Goal: Information Seeking & Learning: Learn about a topic

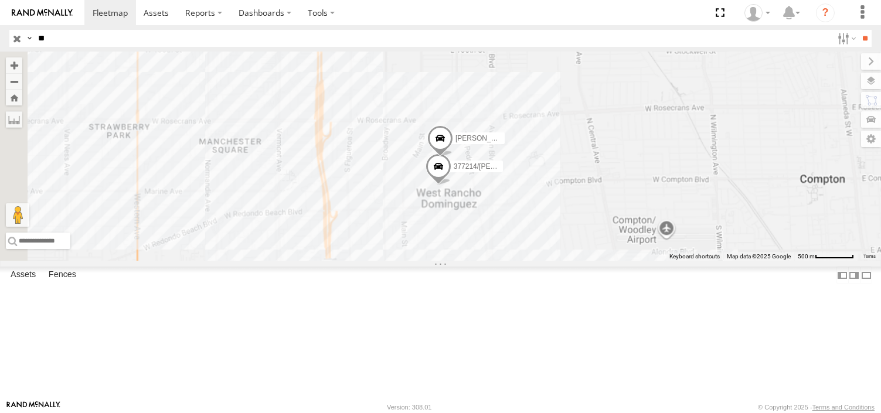
click at [81, 40] on input "**" at bounding box center [432, 38] width 799 height 17
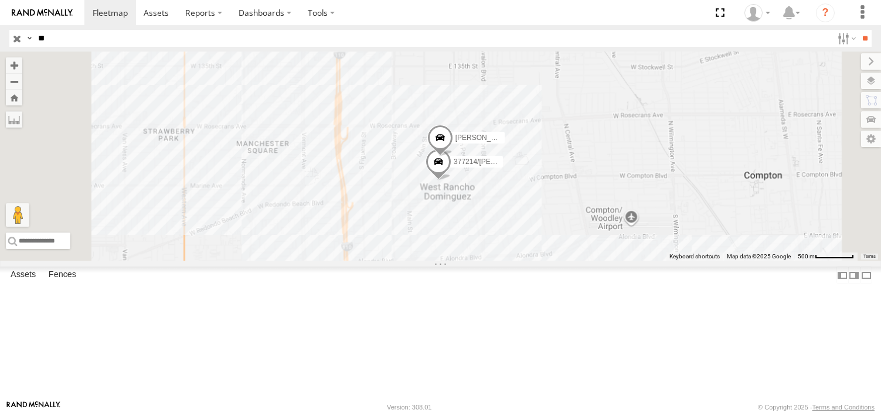
type input "*"
type input "***"
click at [858, 30] on input "**" at bounding box center [864, 38] width 13 height 17
click at [0, 0] on div "FCL" at bounding box center [0, 0] width 0 height 0
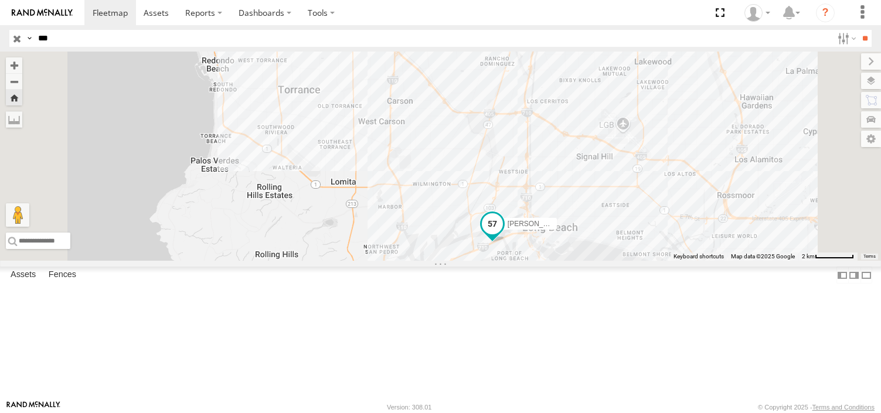
click at [589, 228] on span "[PERSON_NAME]/T-1698" at bounding box center [547, 224] width 81 height 8
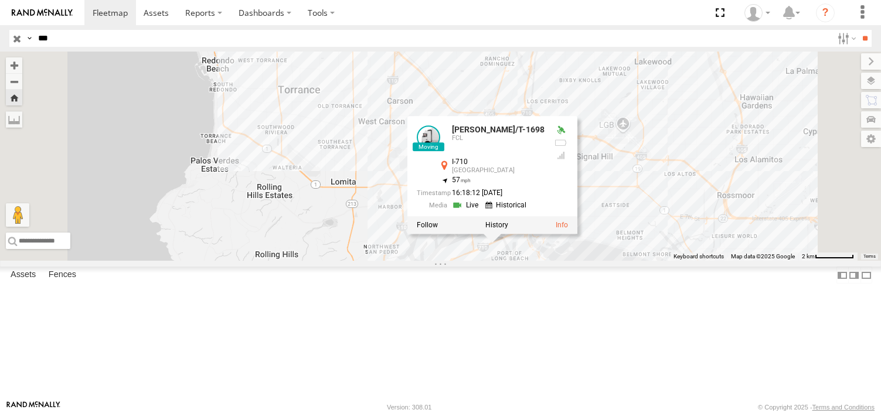
click at [529, 210] on link at bounding box center [507, 204] width 45 height 11
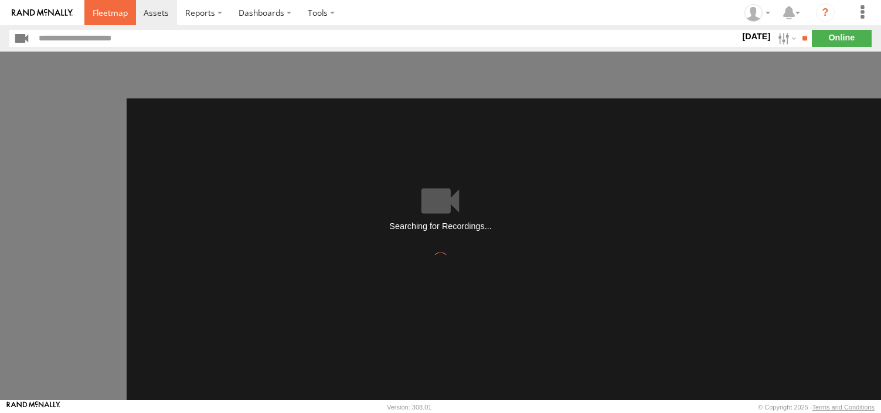
click at [112, 12] on span at bounding box center [110, 12] width 35 height 11
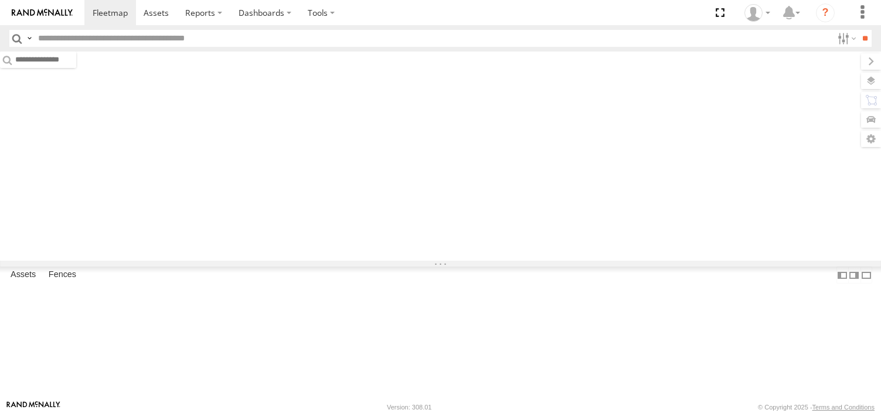
click at [81, 46] on input "text" at bounding box center [432, 38] width 799 height 17
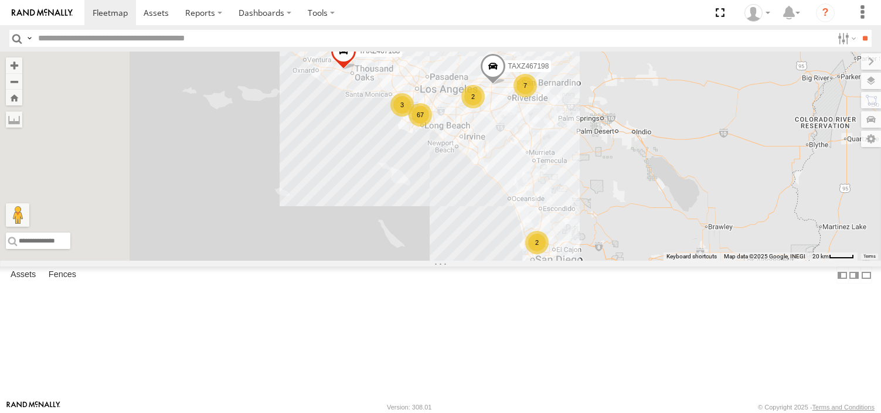
click at [0, 0] on div "FCL" at bounding box center [0, 0] width 0 height 0
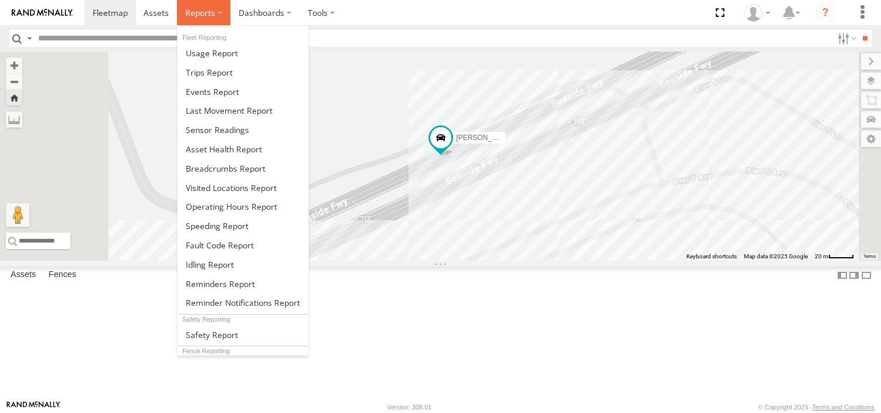
click at [203, 18] on span at bounding box center [200, 12] width 30 height 11
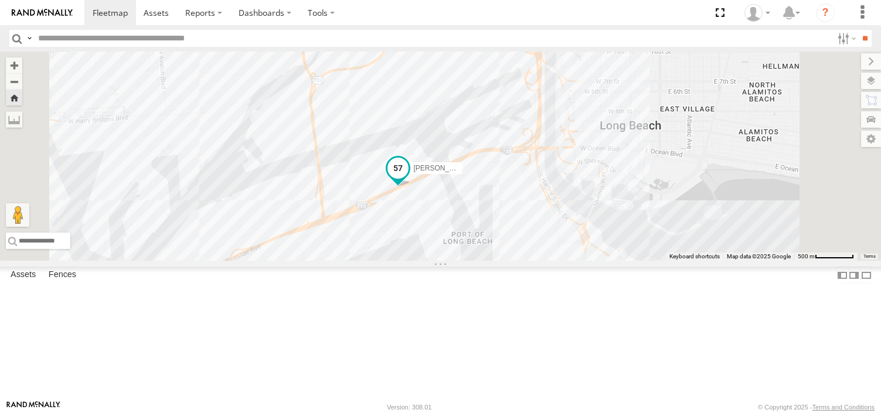
click at [495, 172] on span "[PERSON_NAME]/T-1698" at bounding box center [453, 168] width 81 height 8
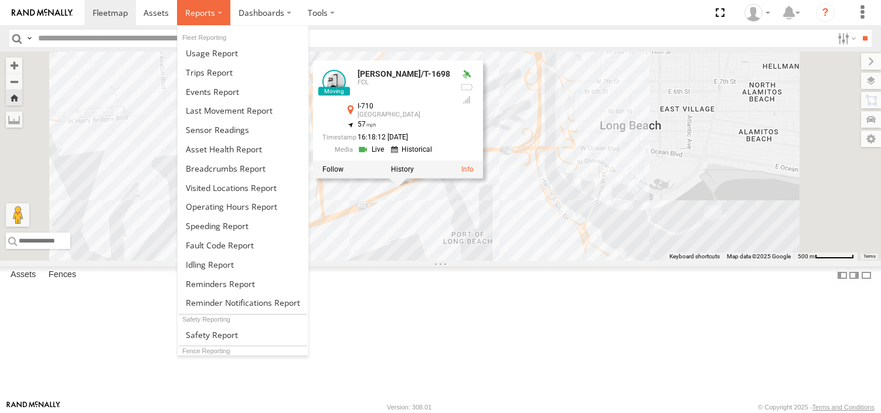
click at [202, 9] on span at bounding box center [200, 12] width 30 height 11
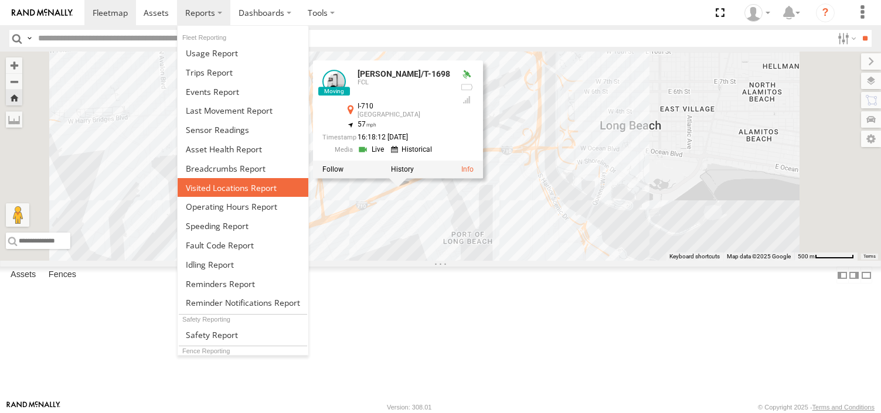
click at [225, 178] on link at bounding box center [243, 187] width 131 height 19
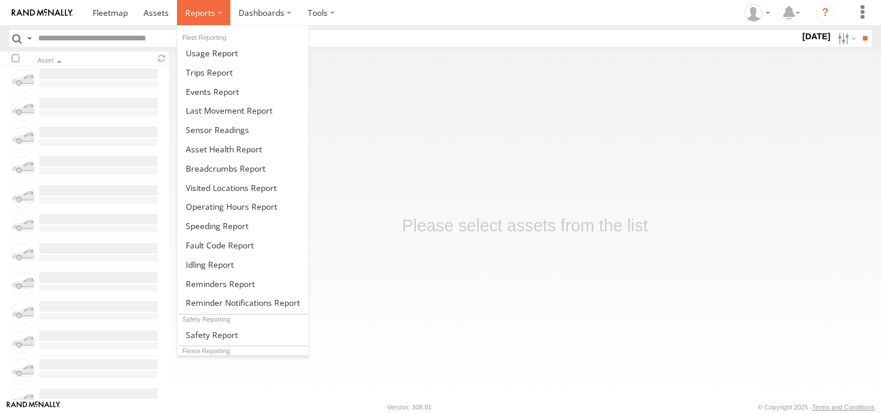
click at [181, 19] on label at bounding box center [203, 12] width 53 height 25
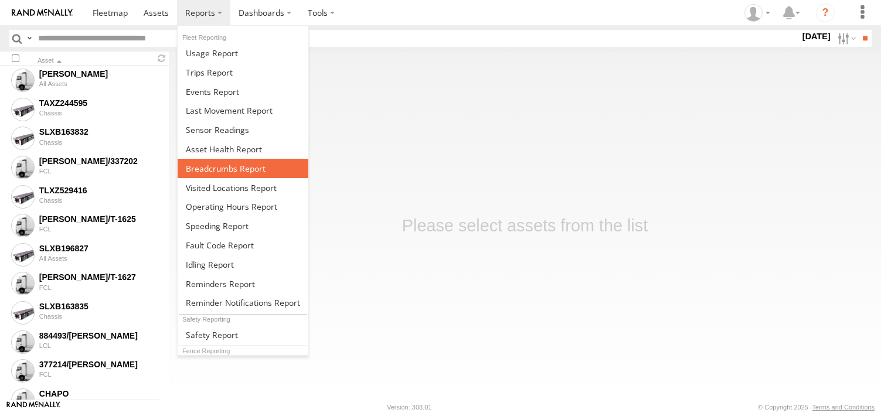
click at [224, 172] on span at bounding box center [226, 168] width 80 height 11
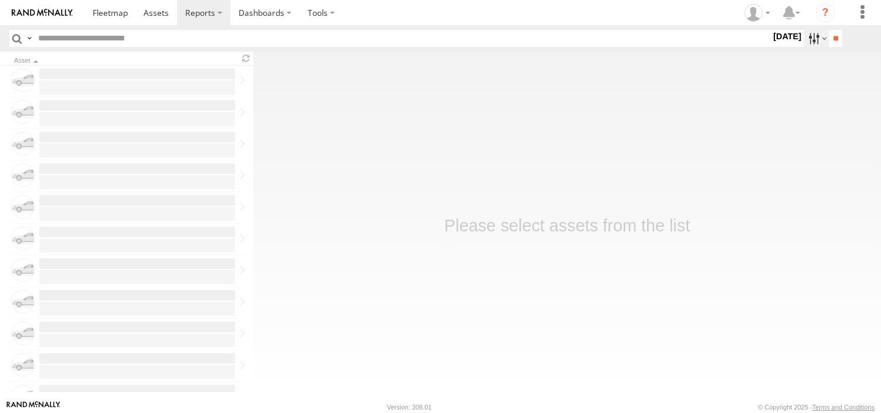
click at [809, 43] on label at bounding box center [816, 38] width 25 height 17
click at [0, 0] on label at bounding box center [0, 0] width 0 height 0
click at [839, 38] on input "**" at bounding box center [835, 38] width 13 height 17
click at [829, 36] on input "**" at bounding box center [835, 38] width 13 height 17
click at [172, 46] on input "text" at bounding box center [401, 38] width 737 height 17
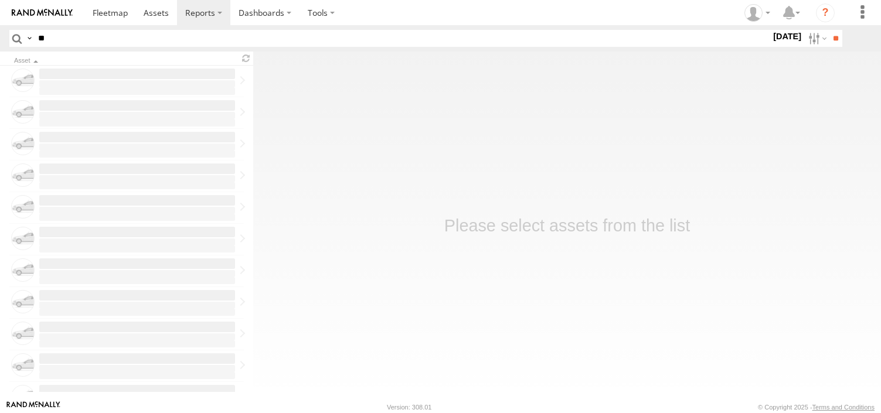
type input "**"
click at [829, 30] on input "**" at bounding box center [835, 38] width 13 height 17
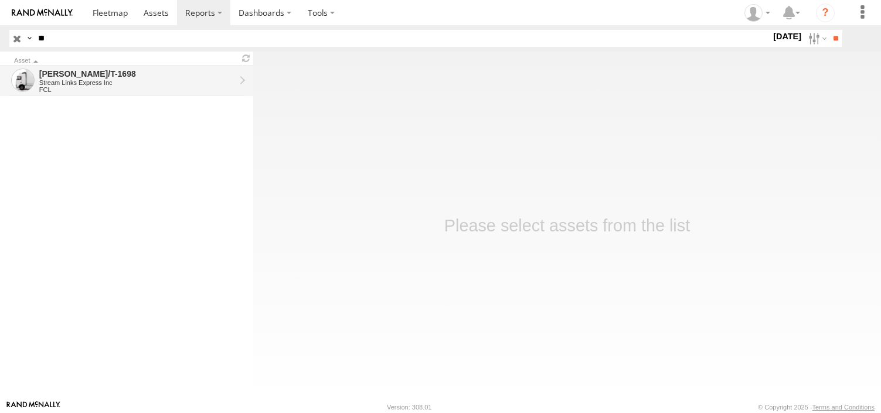
click at [78, 79] on div "Stream Links Express Inc" at bounding box center [137, 82] width 196 height 7
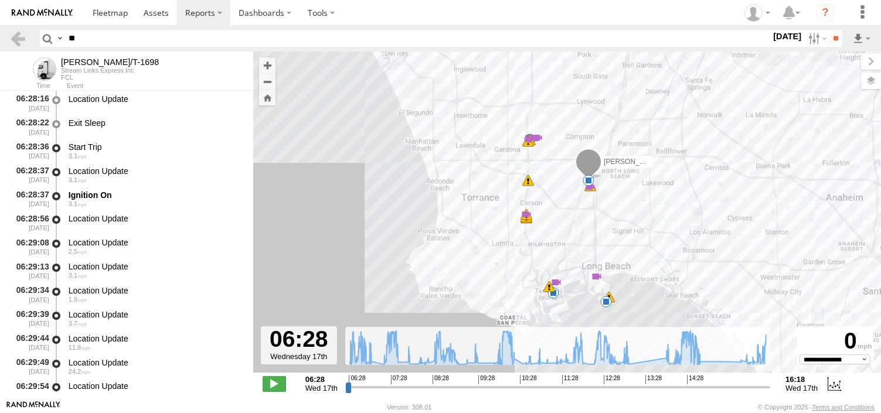
scroll to position [915, 0]
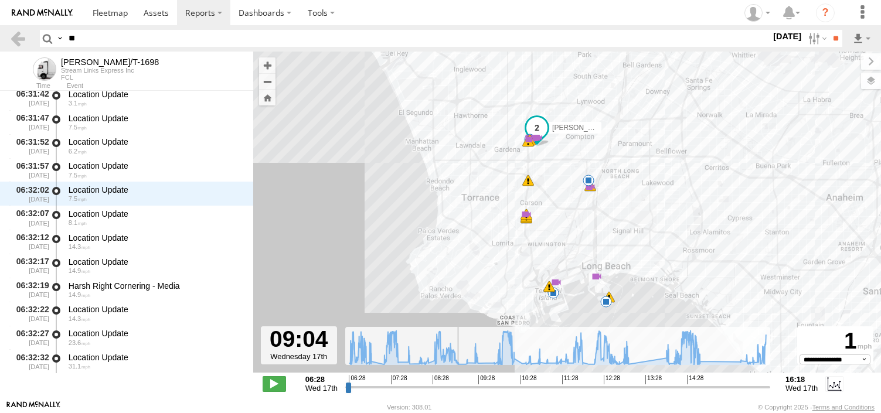
drag, startPoint x: 350, startPoint y: 389, endPoint x: 459, endPoint y: 405, distance: 110.3
click at [459, 393] on input "range" at bounding box center [557, 387] width 425 height 11
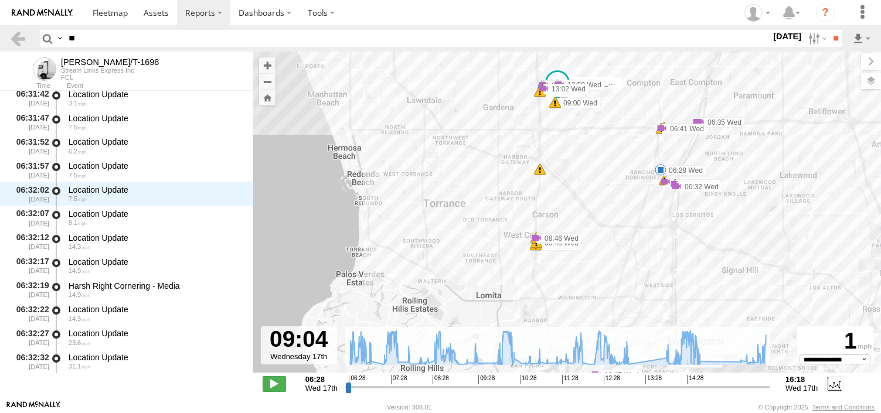
drag, startPoint x: 589, startPoint y: 181, endPoint x: 562, endPoint y: 247, distance: 72.1
click at [562, 247] on div "BRUCE/T-1698 06:28 Wed 06:51 Wed 06:58 Wed 08:32 Wed 08:45 Wed 08:45 Wed 08:46 …" at bounding box center [567, 219] width 628 height 334
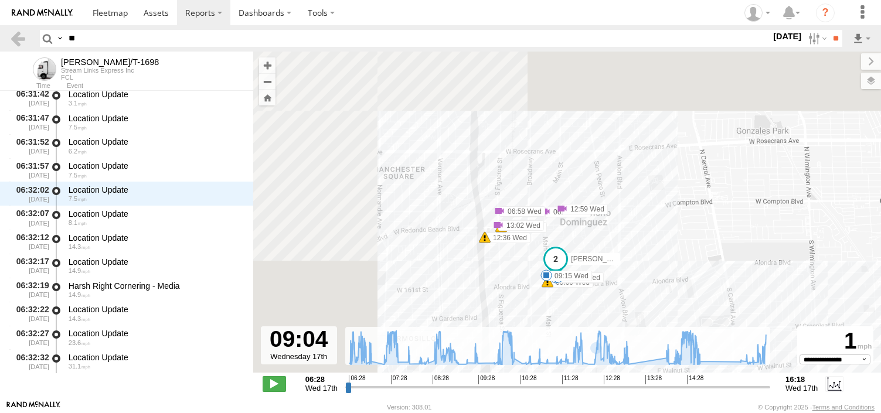
drag, startPoint x: 469, startPoint y: 149, endPoint x: 641, endPoint y: 407, distance: 310.2
click at [641, 407] on body "?" at bounding box center [440, 206] width 881 height 413
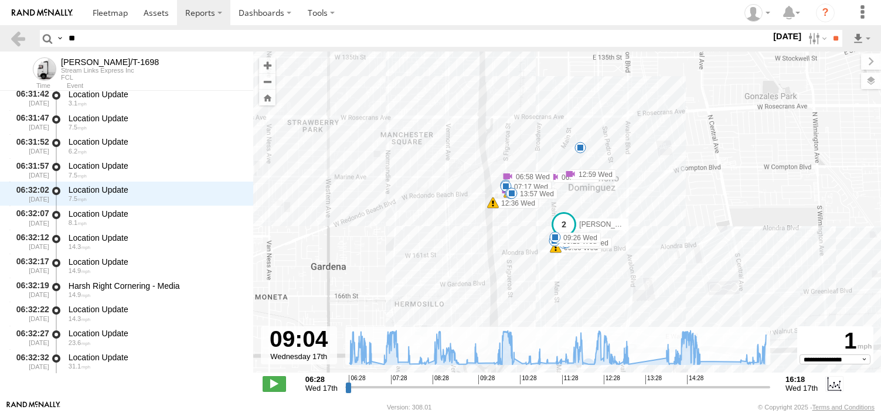
drag, startPoint x: 571, startPoint y: 252, endPoint x: 507, endPoint y: 144, distance: 125.4
click at [507, 144] on div "BRUCE/T-1698 06:28 Wed 06:51 Wed 06:58 Wed 08:32 Wed 08:45 Wed 08:45 Wed 08:46 …" at bounding box center [567, 219] width 628 height 334
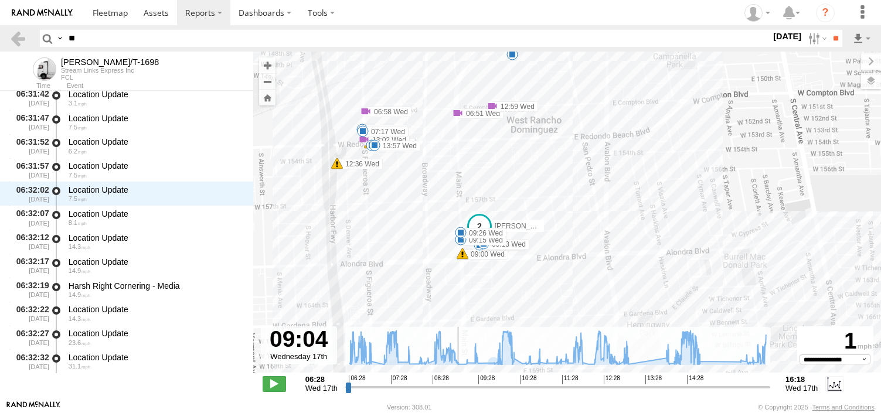
click at [458, 389] on input "range" at bounding box center [557, 387] width 425 height 11
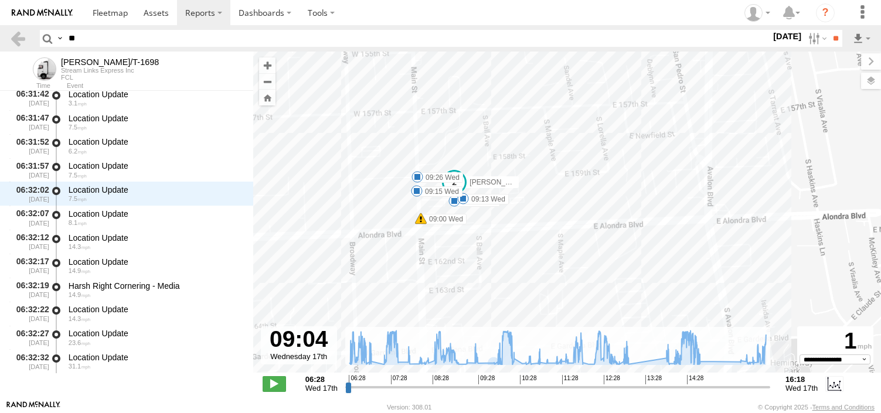
drag, startPoint x: 467, startPoint y: 226, endPoint x: 461, endPoint y: 247, distance: 21.9
click at [461, 247] on div "BRUCE/T-1698 06:28 Wed 06:51 Wed 06:58 Wed 08:32 Wed 08:45 Wed 08:45 Wed 08:46 …" at bounding box center [567, 219] width 628 height 334
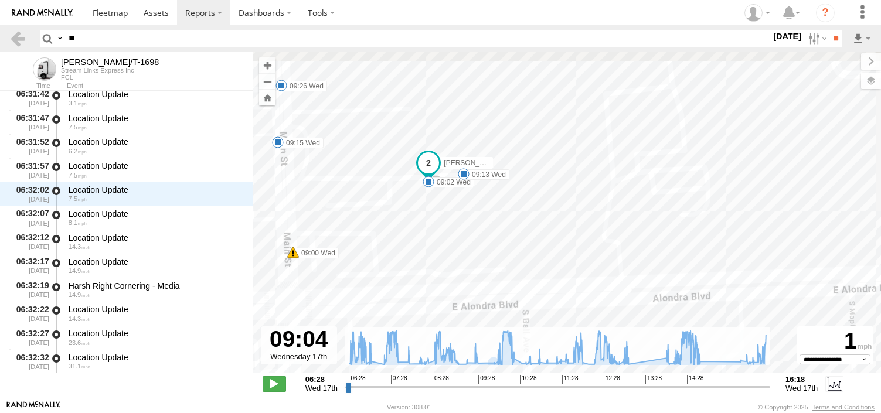
drag, startPoint x: 438, startPoint y: 175, endPoint x: 449, endPoint y: 220, distance: 45.8
click at [449, 219] on div "BRUCE/T-1698 06:28 Wed 06:51 Wed 06:58 Wed 08:32 Wed 08:45 Wed 08:45 Wed 08:46 …" at bounding box center [567, 219] width 628 height 334
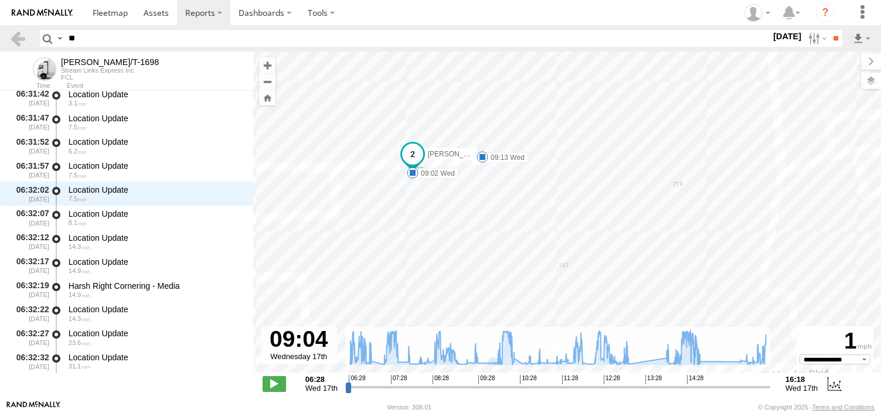
click at [421, 174] on label "09:02 Wed" at bounding box center [436, 173] width 46 height 11
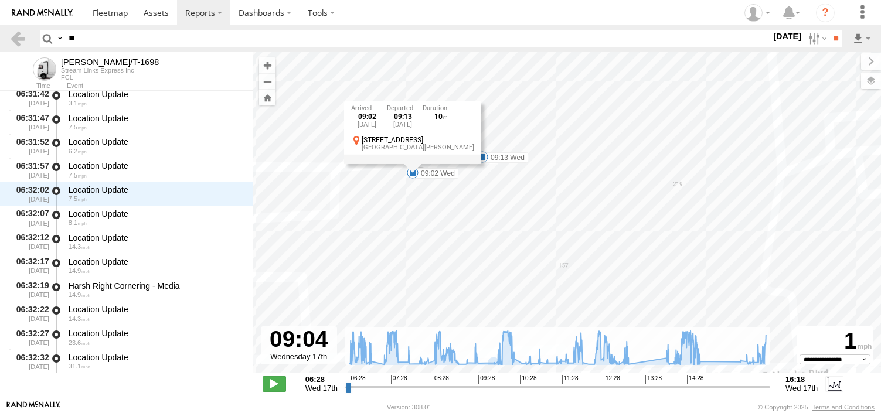
click at [427, 177] on label "09:02 Wed" at bounding box center [436, 173] width 46 height 11
click at [412, 164] on div "09:02 Wed 17th Sep 09:13 Wed 17th Sep 10 15922 S Main St West Rancho Domingues" at bounding box center [412, 132] width 137 height 63
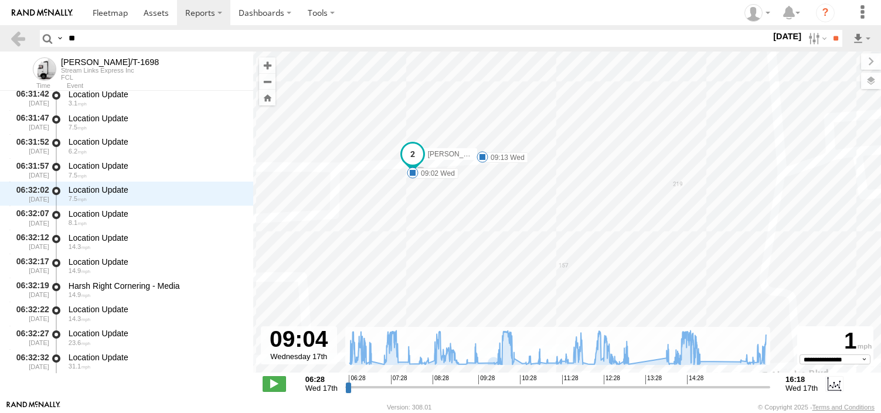
click at [430, 157] on span "[PERSON_NAME]/T-1698" at bounding box center [467, 154] width 81 height 8
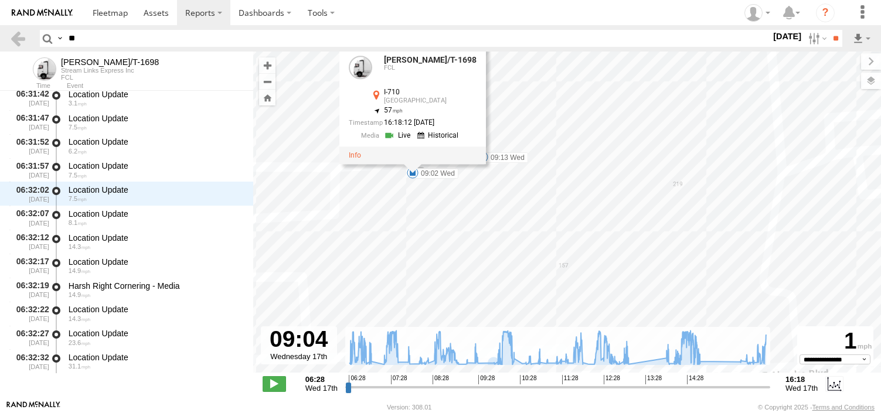
click at [397, 133] on link at bounding box center [398, 135] width 30 height 11
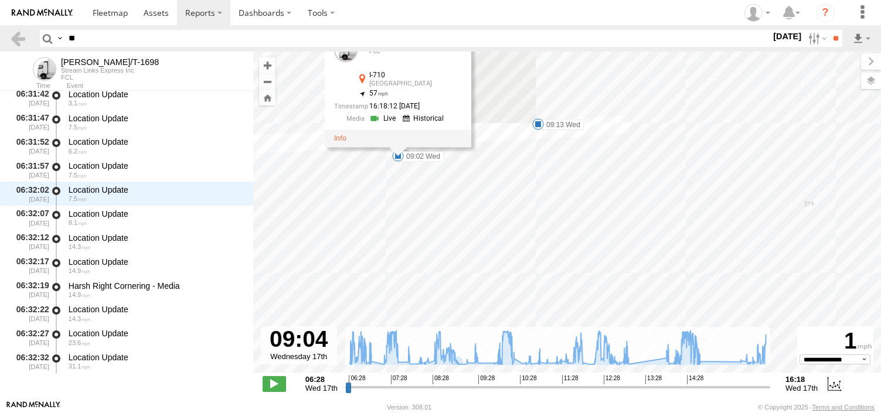
drag, startPoint x: 416, startPoint y: 172, endPoint x: 434, endPoint y: 238, distance: 68.7
click at [433, 238] on div "BRUCE/T-1698 06:28 Wed 06:51 Wed 06:58 Wed 08:32 Wed 08:45 Wed 08:45 Wed 08:46 …" at bounding box center [567, 219] width 628 height 334
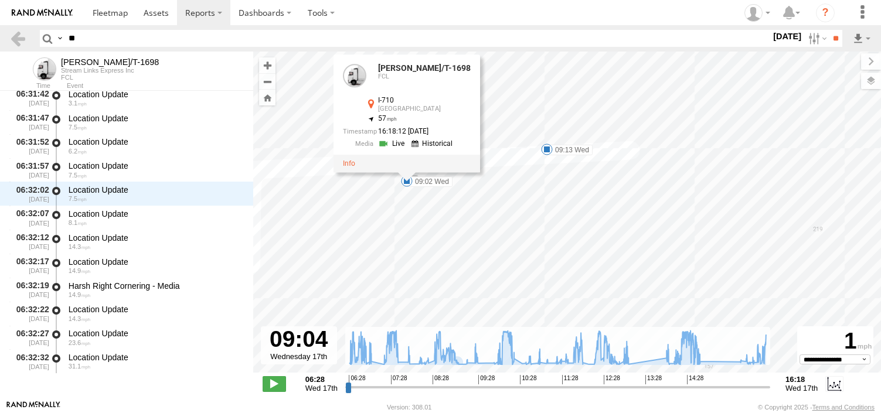
click at [427, 185] on label "09:02 Wed" at bounding box center [430, 181] width 46 height 11
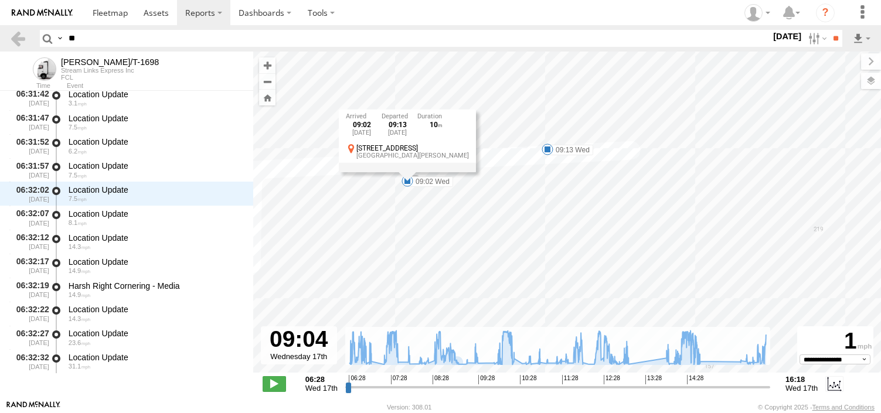
click at [558, 149] on label "09:13 Wed" at bounding box center [570, 150] width 46 height 11
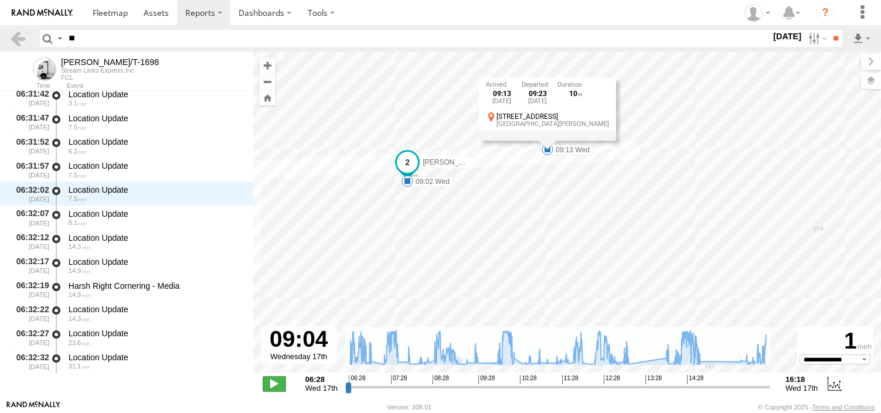
click at [545, 141] on div "09:13 Wed 17th Sep 09:23 Wed 17th Sep 10 15922 S Main St West Rancho Domingues" at bounding box center [547, 109] width 137 height 63
click at [562, 155] on label "09:13 Wed" at bounding box center [570, 150] width 46 height 11
click at [563, 154] on label "09:13 Wed" at bounding box center [570, 150] width 46 height 11
click at [563, 152] on label "09:13 Wed" at bounding box center [570, 150] width 46 height 11
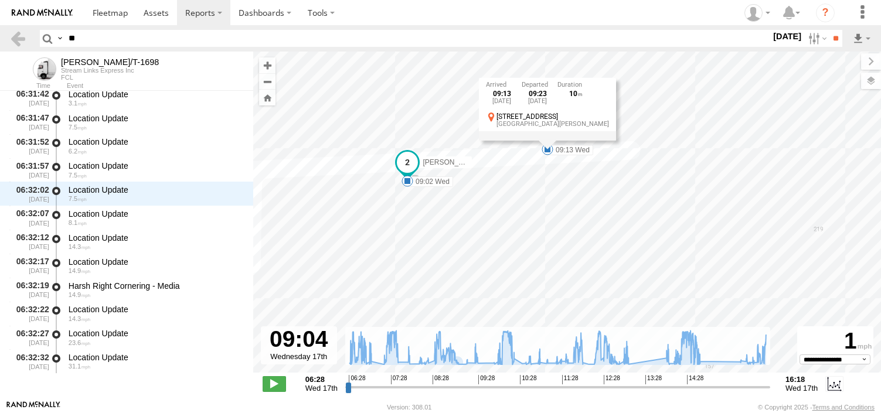
click at [564, 151] on label "09:13 Wed" at bounding box center [570, 150] width 46 height 11
click at [564, 147] on label "09:13 Wed" at bounding box center [570, 150] width 46 height 11
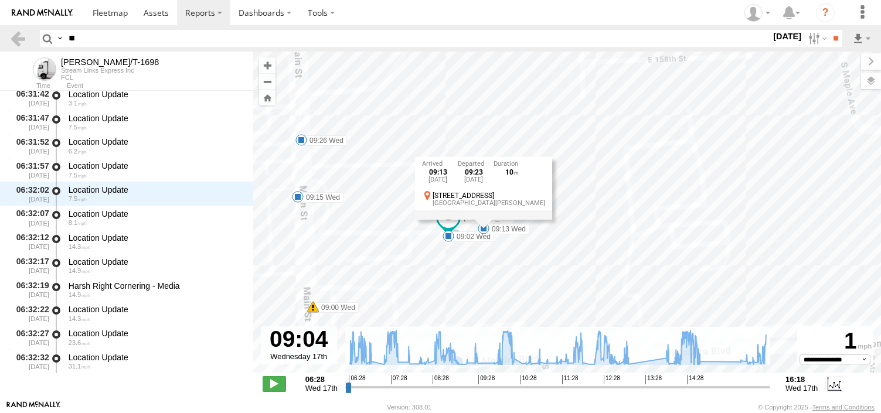
drag, startPoint x: 470, startPoint y: 209, endPoint x: 379, endPoint y: 273, distance: 111.4
click at [379, 273] on div "BRUCE/T-1698 06:28 Wed 06:51 Wed 06:58 Wed 08:32 Wed 08:45 Wed 08:45 Wed 08:46 …" at bounding box center [567, 219] width 628 height 334
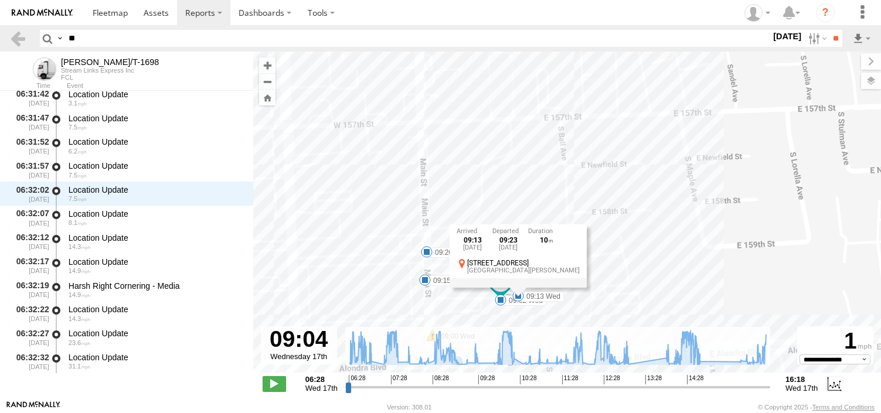
drag, startPoint x: 381, startPoint y: 210, endPoint x: 366, endPoint y: 288, distance: 79.3
click at [366, 288] on div "BRUCE/T-1698 06:28 Wed 06:51 Wed 06:58 Wed 08:32 Wed 08:45 Wed 08:45 Wed 08:46 …" at bounding box center [567, 219] width 628 height 334
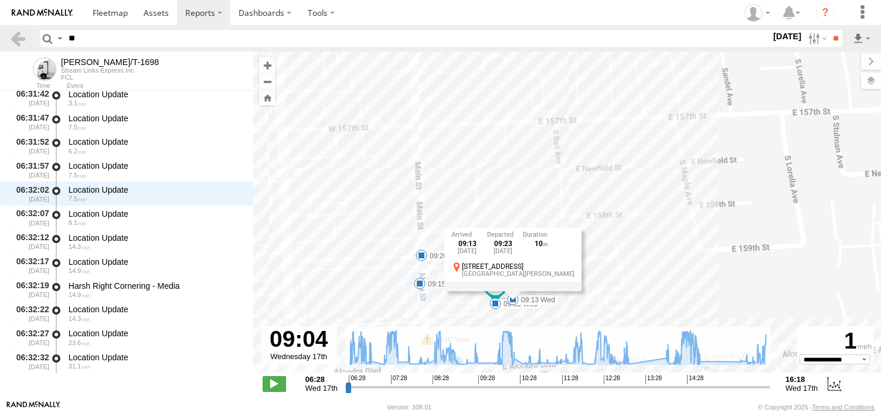
click at [466, 138] on div "BRUCE/T-1698 06:28 Wed 06:51 Wed 06:58 Wed 08:32 Wed 08:45 Wed 08:45 Wed 08:46 …" at bounding box center [567, 219] width 628 height 334
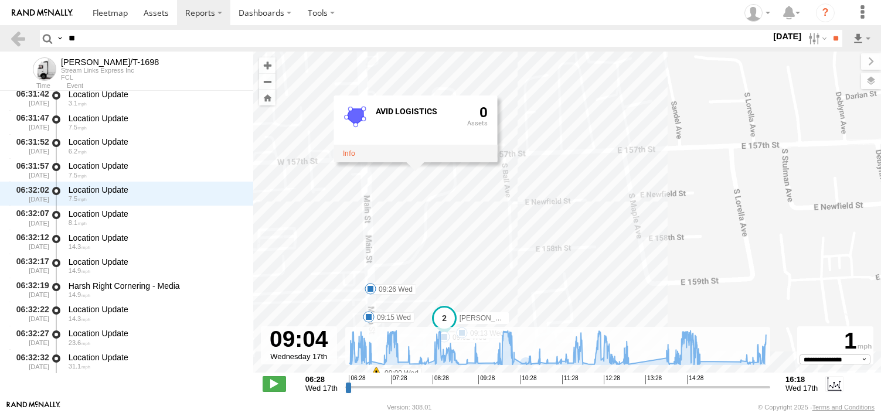
drag, startPoint x: 565, startPoint y: 270, endPoint x: 431, endPoint y: 237, distance: 137.5
click at [432, 249] on div "BRUCE/T-1698 06:28 Wed 06:51 Wed 06:58 Wed 08:32 Wed 08:45 Wed 08:45 Wed 08:46 …" at bounding box center [567, 219] width 628 height 334
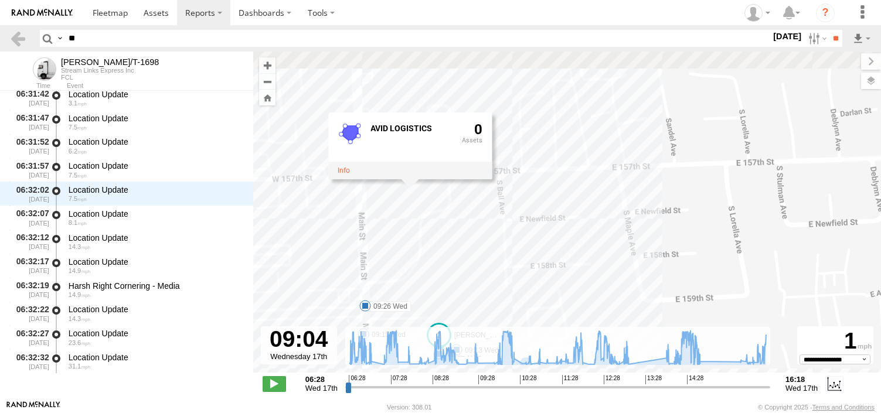
drag, startPoint x: 473, startPoint y: 219, endPoint x: 474, endPoint y: 253, distance: 34.0
click at [474, 253] on div "BRUCE/T-1698 06:28 Wed 06:51 Wed 06:58 Wed 08:32 Wed 08:45 Wed 08:45 Wed 08:46 …" at bounding box center [567, 219] width 628 height 334
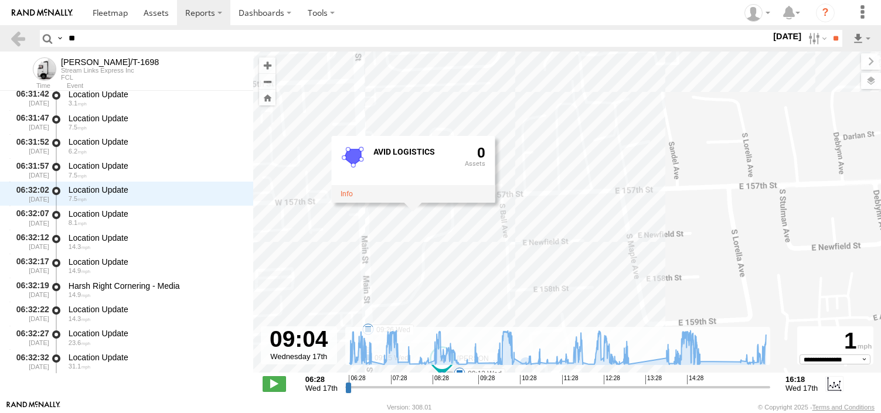
click at [493, 226] on div "BRUCE/T-1698 06:28 Wed 06:51 Wed 06:58 Wed 08:32 Wed 08:45 Wed 08:45 Wed 08:46 …" at bounding box center [567, 219] width 628 height 334
click at [604, 184] on div "BRUCE/T-1698 06:28 Wed 06:51 Wed 06:58 Wed 08:32 Wed 08:45 Wed 08:45 Wed 08:46 …" at bounding box center [567, 219] width 628 height 334
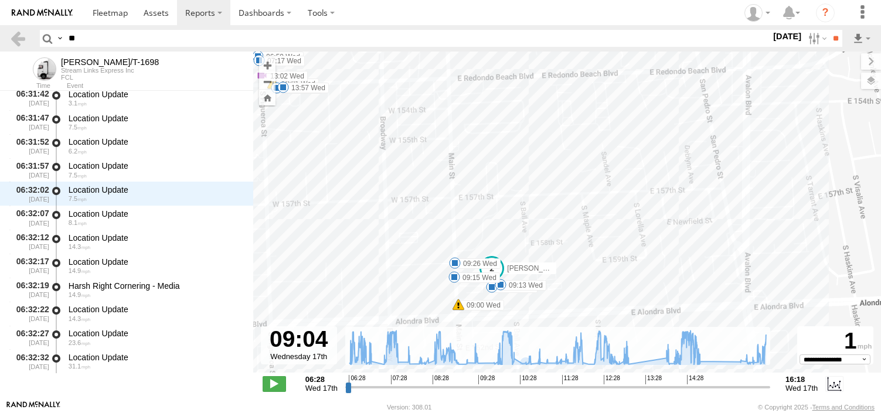
drag, startPoint x: 548, startPoint y: 246, endPoint x: 538, endPoint y: 225, distance: 23.9
click at [538, 223] on div "BRUCE/T-1698 06:28 Wed 06:51 Wed 06:58 Wed 08:32 Wed 08:45 Wed 08:45 Wed 08:46 …" at bounding box center [567, 219] width 628 height 334
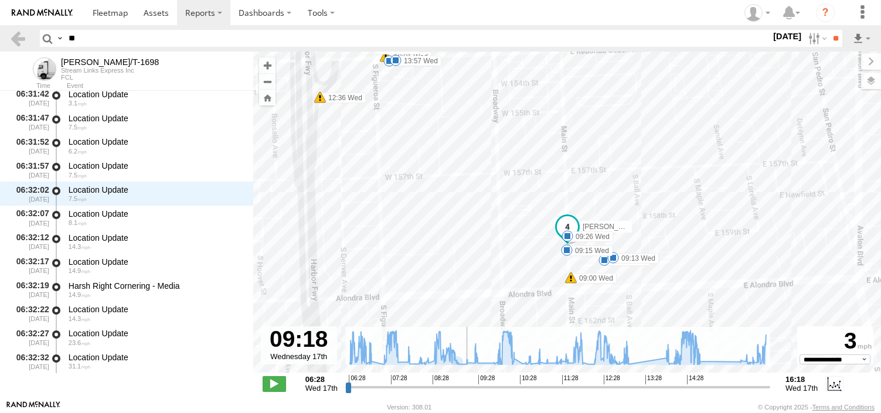
drag, startPoint x: 458, startPoint y: 386, endPoint x: 468, endPoint y: 384, distance: 10.7
type input "**********"
click at [468, 384] on input "range" at bounding box center [557, 387] width 425 height 11
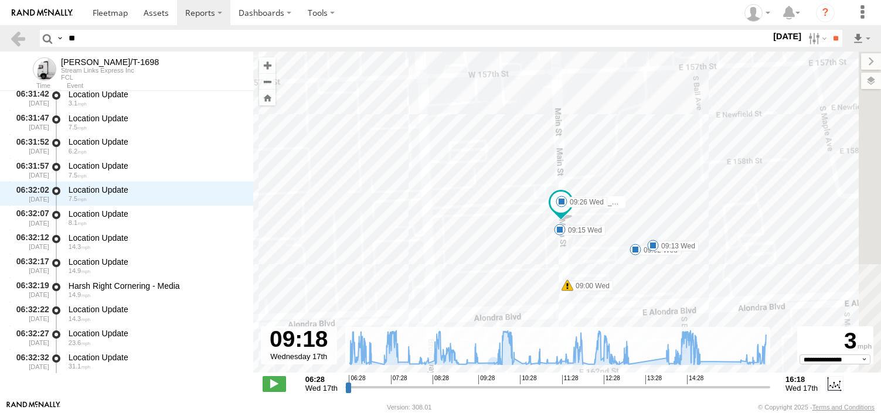
drag, startPoint x: 553, startPoint y: 227, endPoint x: 421, endPoint y: 203, distance: 134.1
click at [421, 203] on div "BRUCE/T-1698 06:28 Wed 06:51 Wed 06:58 Wed 08:32 Wed 08:45 Wed 08:45 Wed 08:46 …" at bounding box center [567, 219] width 628 height 334
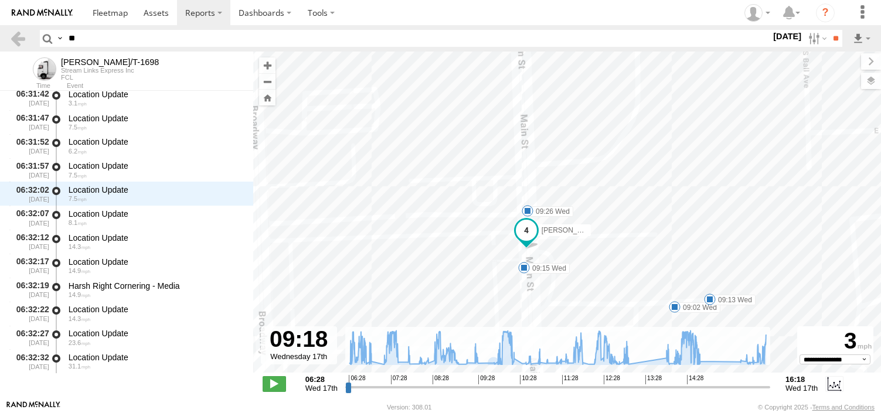
drag, startPoint x: 498, startPoint y: 165, endPoint x: 487, endPoint y: 210, distance: 47.1
click at [487, 210] on div "BRUCE/T-1698 06:28 Wed 06:51 Wed 06:58 Wed 08:32 Wed 08:45 Wed 08:45 Wed 08:46 …" at bounding box center [567, 219] width 628 height 334
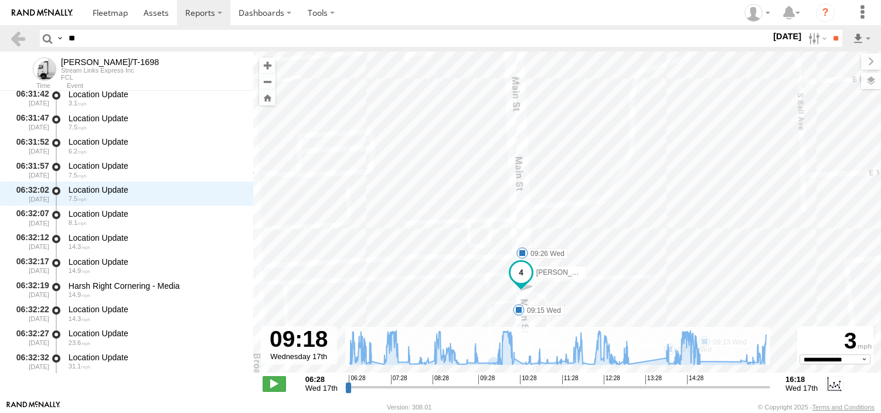
drag, startPoint x: 631, startPoint y: 215, endPoint x: 627, endPoint y: 261, distance: 46.0
click at [627, 261] on div "BRUCE/T-1698 06:28 Wed 06:51 Wed 06:58 Wed 08:32 Wed 08:45 Wed 08:45 Wed 08:46 …" at bounding box center [567, 219] width 628 height 334
drag, startPoint x: 577, startPoint y: 165, endPoint x: 567, endPoint y: 258, distance: 93.8
click at [567, 258] on div "BRUCE/T-1698 06:28 Wed 06:51 Wed 06:58 Wed 08:32 Wed 08:45 Wed 08:45 Wed 08:46 …" at bounding box center [567, 219] width 628 height 334
click at [592, 187] on div "BRUCE/T-1698 06:28 Wed 06:51 Wed 06:58 Wed 08:32 Wed 08:45 Wed 08:45 Wed 08:46 …" at bounding box center [567, 219] width 628 height 334
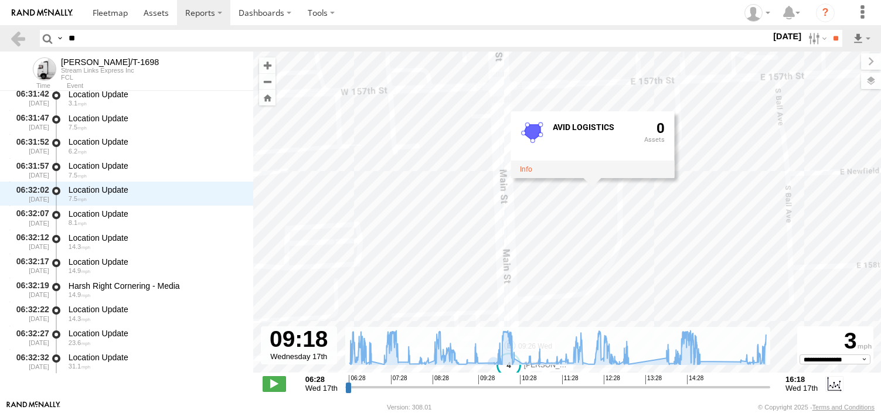
click at [637, 197] on div "BRUCE/T-1698 06:28 Wed 06:51 Wed 06:58 Wed 08:32 Wed 08:45 Wed 08:45 Wed 08:46 …" at bounding box center [567, 219] width 628 height 334
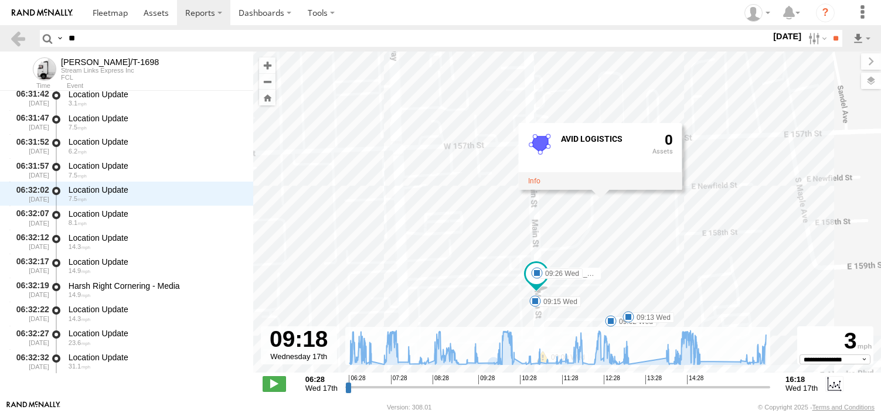
drag, startPoint x: 660, startPoint y: 265, endPoint x: 614, endPoint y: 239, distance: 52.5
click at [614, 239] on div "BRUCE/T-1698 06:28 Wed 06:51 Wed 06:58 Wed 08:32 Wed 08:45 Wed 08:45 Wed 08:46 …" at bounding box center [567, 219] width 628 height 334
click at [549, 272] on label "09:26 Wed" at bounding box center [558, 272] width 46 height 11
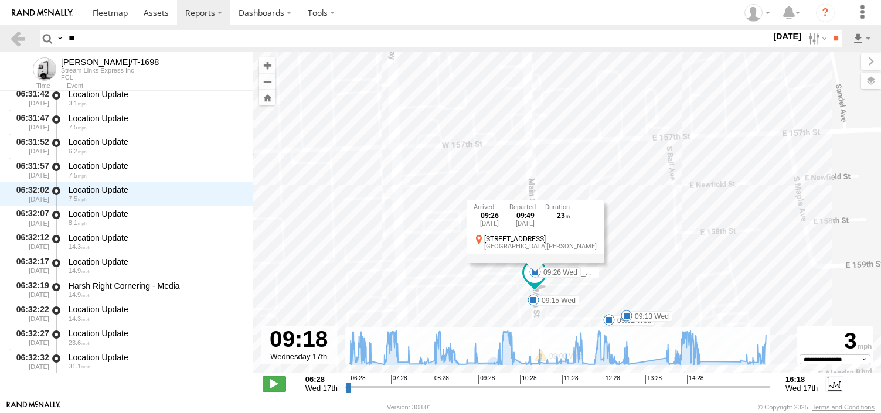
click at [535, 263] on div "09:26 Wed 17th Sep 09:49 Wed 17th Sep 23 15903 S Main St West Rancho Domingues" at bounding box center [534, 231] width 137 height 63
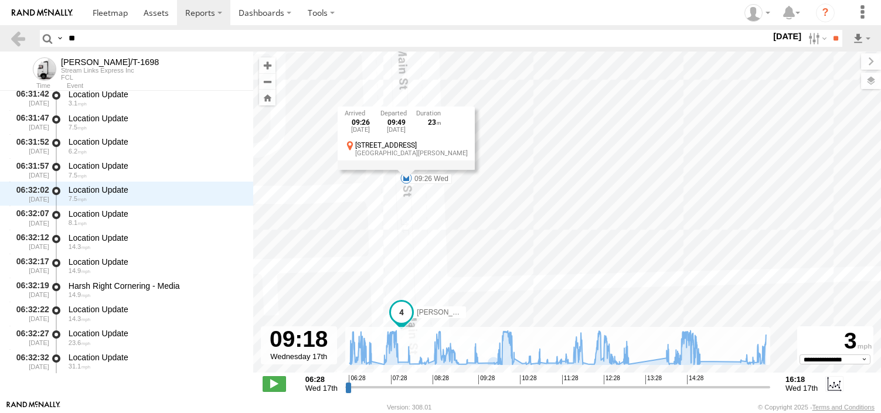
drag, startPoint x: 478, startPoint y: 237, endPoint x: 494, endPoint y: 178, distance: 61.7
click at [494, 178] on div "BRUCE/T-1698 06:28 Wed 06:51 Wed 06:58 Wed 08:32 Wed 08:45 Wed 08:45 Wed 08:46 …" at bounding box center [567, 219] width 628 height 334
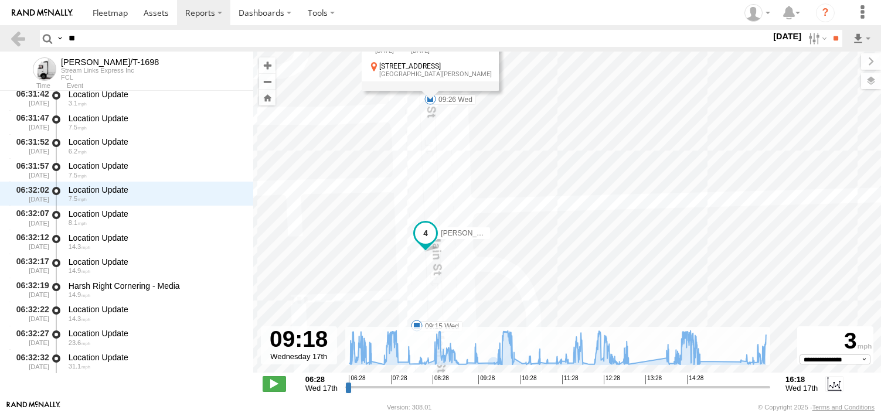
click at [425, 237] on span at bounding box center [425, 233] width 21 height 21
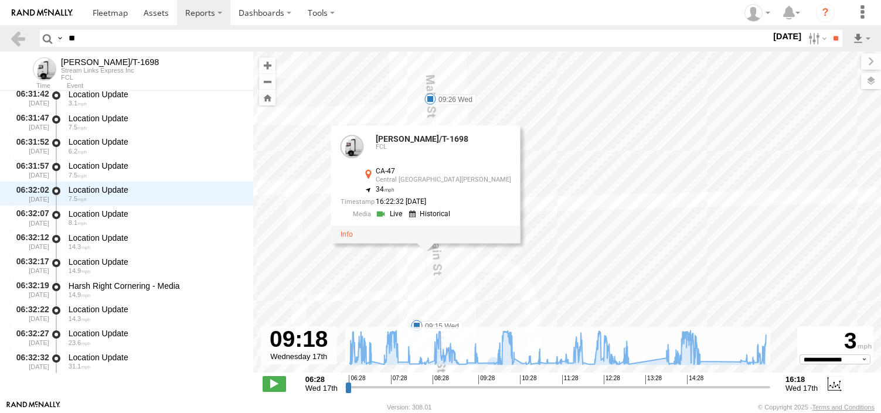
click at [543, 261] on div "BRUCE/T-1698 06:28 Wed 06:51 Wed 06:58 Wed 08:32 Wed 08:45 Wed 08:45 Wed 08:46 …" at bounding box center [567, 219] width 628 height 334
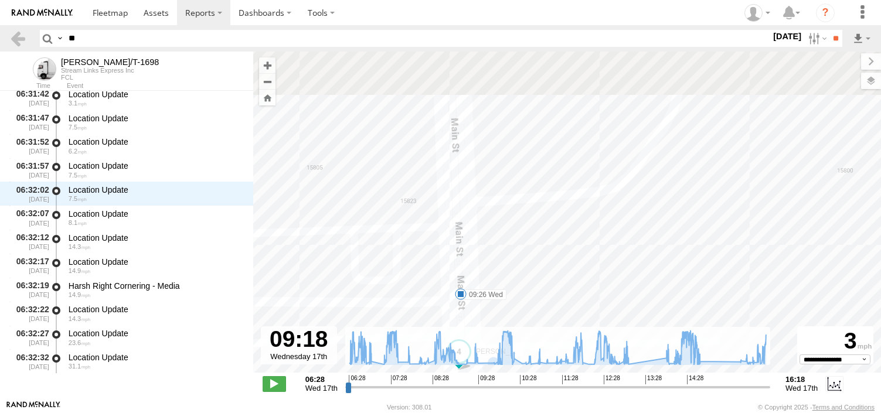
drag, startPoint x: 544, startPoint y: 159, endPoint x: 513, endPoint y: 309, distance: 153.2
click at [513, 309] on div "BRUCE/T-1698 06:28 Wed 06:51 Wed 06:58 Wed 08:32 Wed 08:45 Wed 08:45 Wed 08:46 …" at bounding box center [567, 219] width 628 height 334
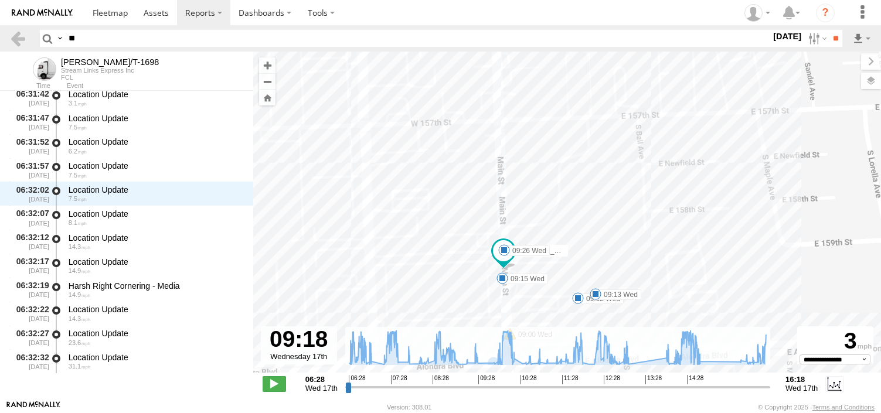
drag, startPoint x: 609, startPoint y: 267, endPoint x: 586, endPoint y: 261, distance: 23.6
click at [586, 261] on div "BRUCE/T-1698 06:28 Wed 06:51 Wed 06:58 Wed 08:32 Wed 08:45 Wed 08:45 Wed 08:46 …" at bounding box center [567, 219] width 628 height 334
drag, startPoint x: 568, startPoint y: 268, endPoint x: 552, endPoint y: 179, distance: 90.0
click at [552, 179] on div "BRUCE/T-1698 06:28 Wed 06:51 Wed 06:58 Wed 08:32 Wed 08:45 Wed 08:45 Wed 08:46 …" at bounding box center [567, 219] width 628 height 334
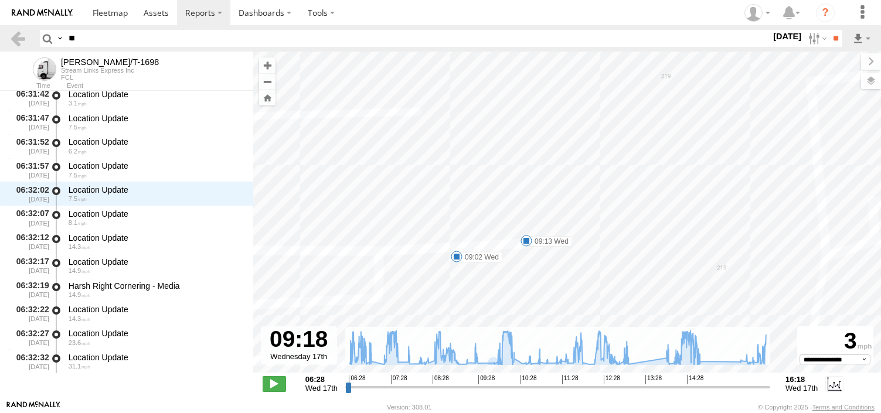
click at [540, 244] on label "09:13 Wed" at bounding box center [549, 241] width 46 height 11
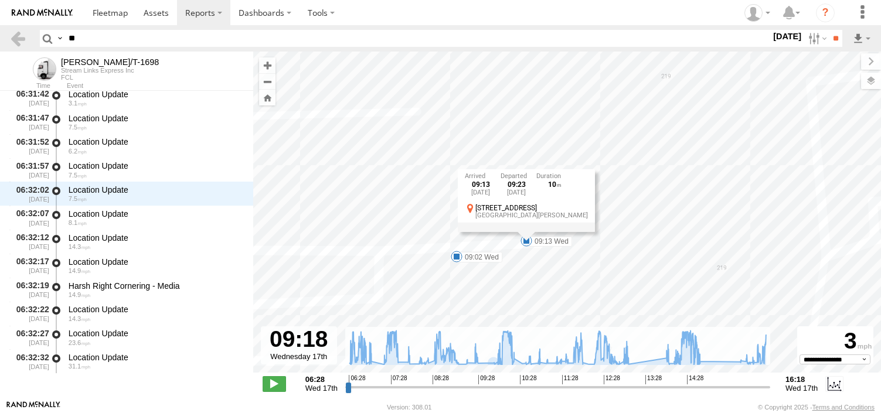
click at [481, 258] on label "09:02 Wed" at bounding box center [480, 257] width 46 height 11
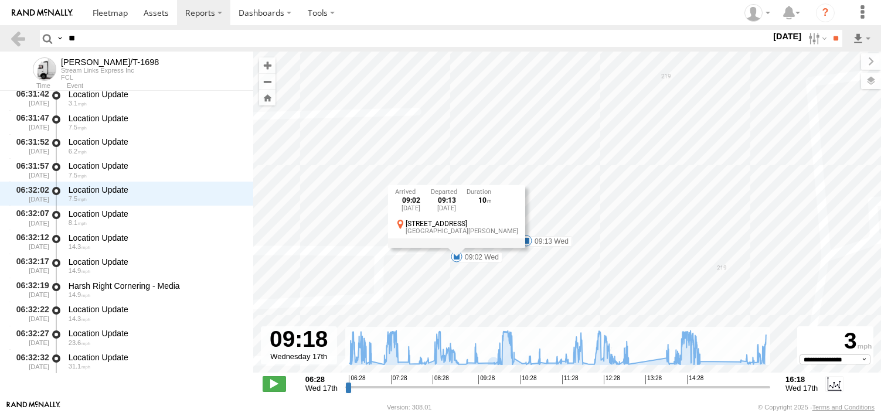
click at [439, 233] on div "West Rancho Domingues" at bounding box center [461, 231] width 113 height 7
click at [457, 259] on span at bounding box center [457, 257] width 12 height 12
click at [472, 254] on label "09:02 Wed" at bounding box center [480, 257] width 46 height 11
click at [474, 256] on label "09:02 Wed" at bounding box center [480, 257] width 46 height 11
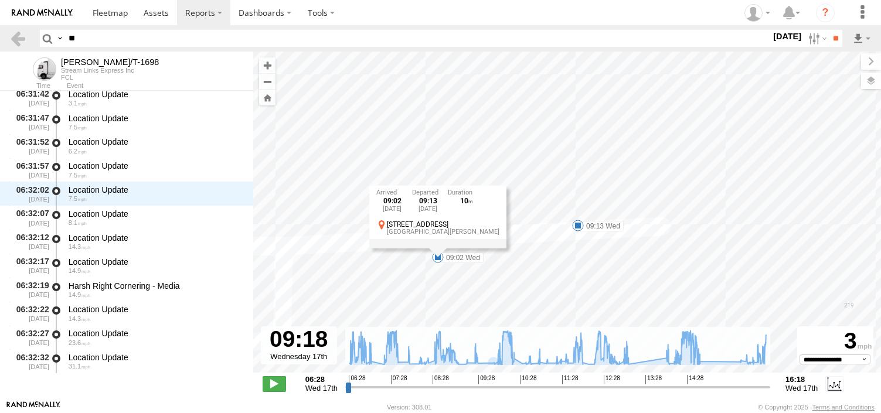
click at [442, 249] on div "09:02 Wed 17th Sep 09:13 Wed 17th Sep 10 15922 S Main St West Rancho Domingues" at bounding box center [437, 217] width 137 height 63
click at [437, 249] on div "09:02 Wed 17th Sep 09:13 Wed 17th Sep 10 15922 S Main St West Rancho Domingues" at bounding box center [437, 217] width 137 height 63
click at [437, 260] on span at bounding box center [438, 257] width 12 height 12
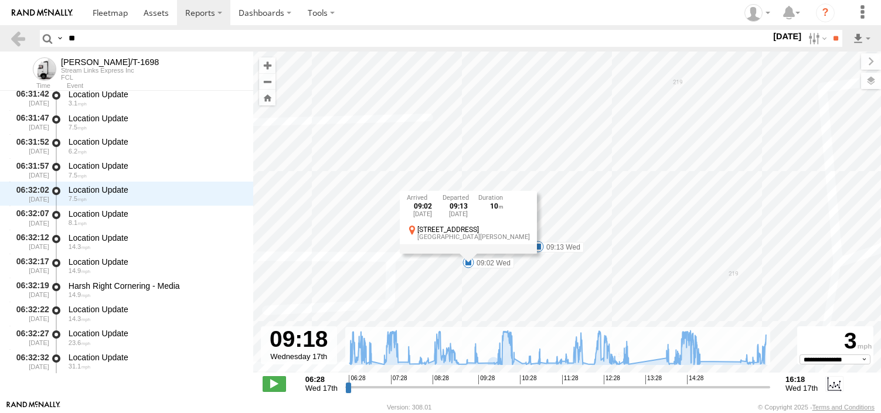
drag, startPoint x: 468, startPoint y: 299, endPoint x: 579, endPoint y: 293, distance: 111.0
click at [579, 293] on div "BRUCE/T-1698 06:28 Wed 06:51 Wed 06:58 Wed 08:32 Wed 08:45 Wed 08:45 Wed 08:46 …" at bounding box center [567, 219] width 628 height 334
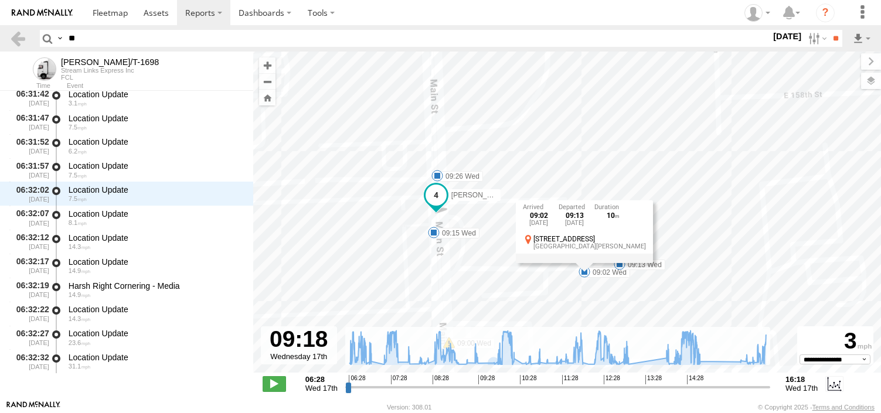
drag, startPoint x: 491, startPoint y: 266, endPoint x: 487, endPoint y: 284, distance: 17.9
click at [487, 284] on div "BRUCE/T-1698 06:28 Wed 06:51 Wed 06:58 Wed 08:32 Wed 08:45 Wed 08:45 Wed 08:46 …" at bounding box center [567, 219] width 628 height 334
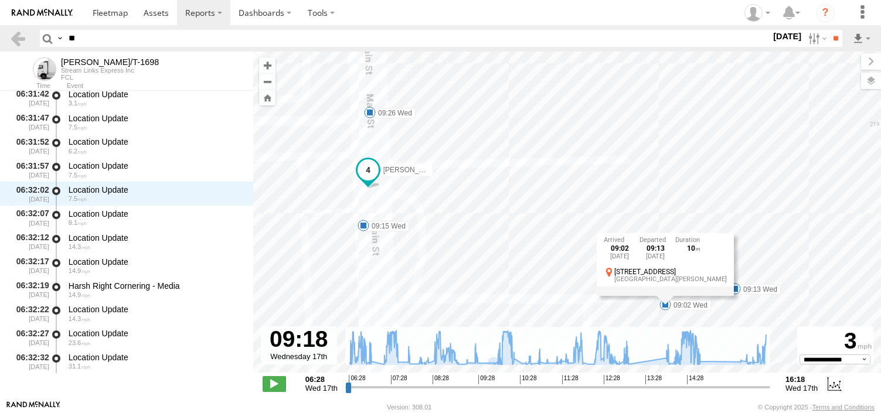
click at [759, 292] on label "09:13 Wed" at bounding box center [758, 289] width 46 height 11
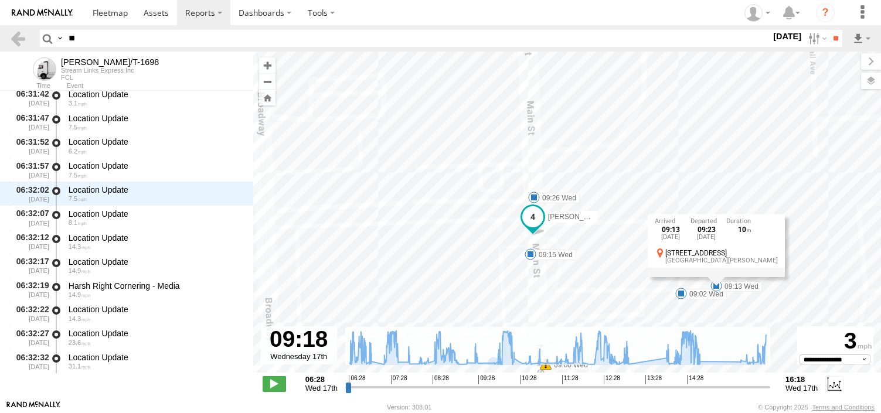
drag, startPoint x: 601, startPoint y: 254, endPoint x: 596, endPoint y: 280, distance: 27.0
click at [596, 280] on div "BRUCE/T-1698 06:28 Wed 06:51 Wed 06:58 Wed 08:32 Wed 08:45 Wed 08:45 Wed 08:46 …" at bounding box center [567, 219] width 628 height 334
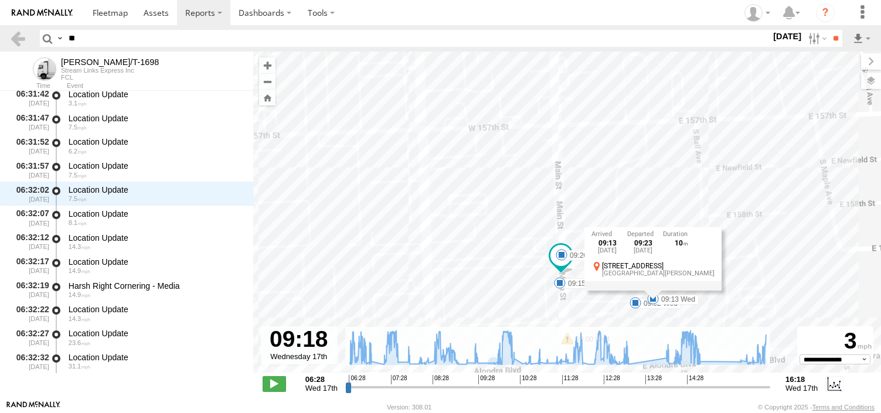
click at [539, 278] on div "BRUCE/T-1698 06:28 Wed 06:51 Wed 06:58 Wed 08:32 Wed 08:45 Wed 08:45 Wed 08:46 …" at bounding box center [567, 219] width 628 height 334
click at [643, 211] on div "BRUCE/T-1698 06:28 Wed 06:51 Wed 06:58 Wed 08:32 Wed 08:45 Wed 08:45 Wed 08:46 …" at bounding box center [567, 219] width 628 height 334
drag, startPoint x: 731, startPoint y: 253, endPoint x: 727, endPoint y: 272, distance: 19.8
click at [727, 272] on div "BRUCE/T-1698 06:28 Wed 06:51 Wed 06:58 Wed 08:32 Wed 08:45 Wed 08:45 Wed 08:46 …" at bounding box center [567, 219] width 628 height 334
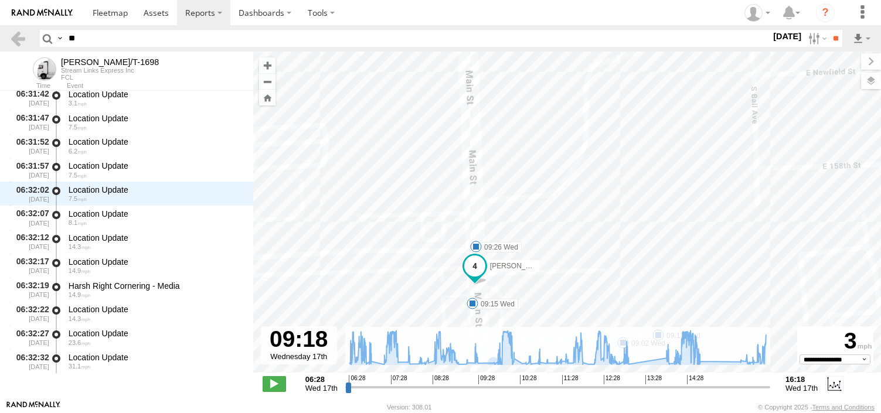
drag, startPoint x: 635, startPoint y: 270, endPoint x: 632, endPoint y: 226, distance: 44.1
click at [632, 229] on div "BRUCE/T-1698 06:28 Wed 06:51 Wed 06:58 Wed 08:32 Wed 08:45 Wed 08:45 Wed 08:46 …" at bounding box center [567, 219] width 628 height 334
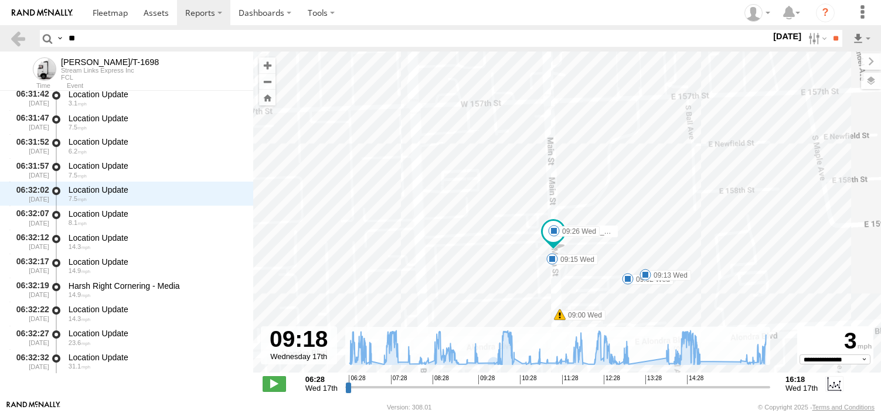
click at [631, 281] on span at bounding box center [628, 279] width 12 height 12
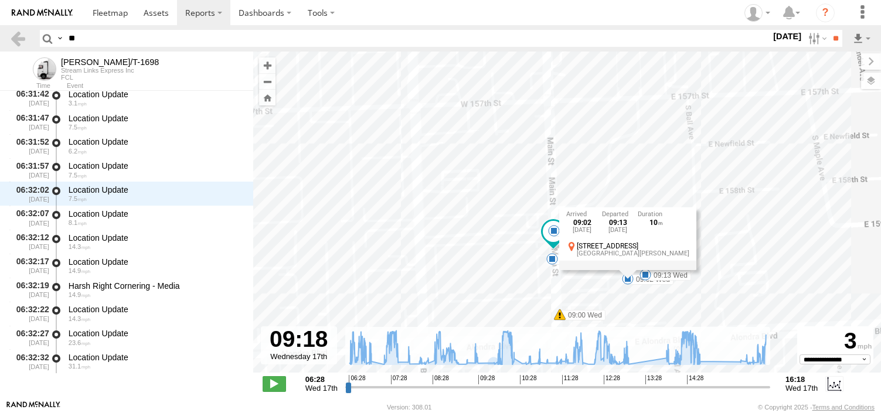
click at [593, 131] on div "BRUCE/T-1698 06:28 Wed 06:51 Wed 06:58 Wed 08:32 Wed 08:45 Wed 08:45 Wed 08:46 …" at bounding box center [567, 219] width 628 height 334
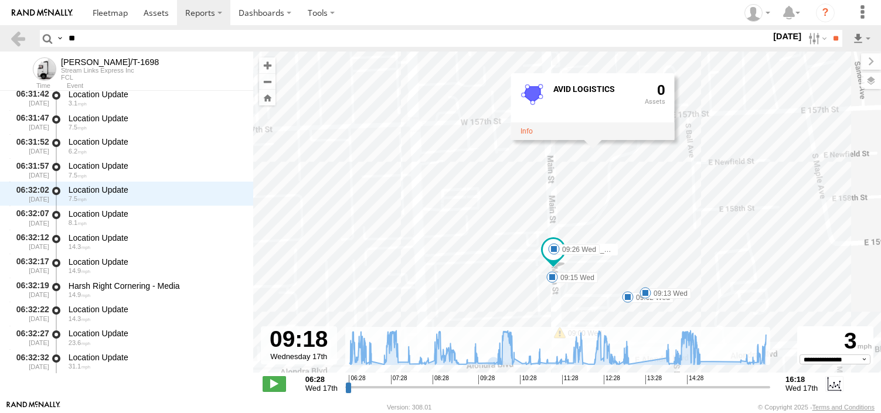
drag, startPoint x: 608, startPoint y: 166, endPoint x: 608, endPoint y: 196, distance: 29.9
click at [608, 196] on div "BRUCE/T-1698 06:28 Wed 06:51 Wed 06:58 Wed 08:32 Wed 08:45 Wed 08:45 Wed 08:46 …" at bounding box center [567, 219] width 628 height 334
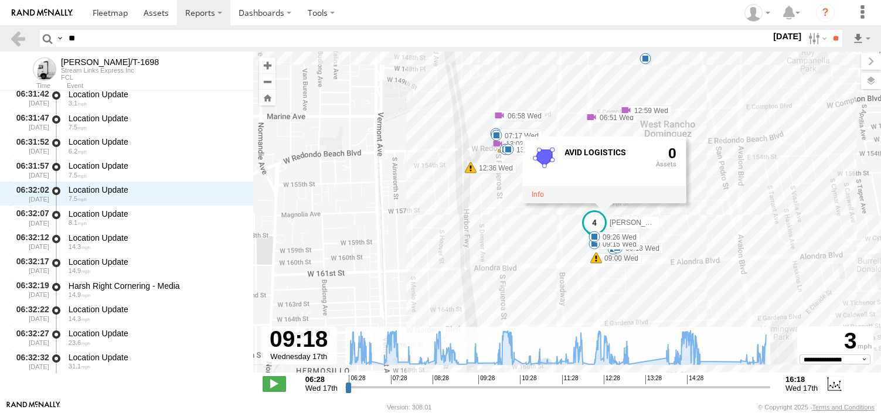
drag, startPoint x: 726, startPoint y: 281, endPoint x: 667, endPoint y: 272, distance: 59.3
click at [667, 272] on div "BRUCE/T-1698 06:28 Wed 06:51 Wed 06:58 Wed 08:32 Wed 08:45 Wed 08:45 Wed 08:46 …" at bounding box center [567, 219] width 628 height 334
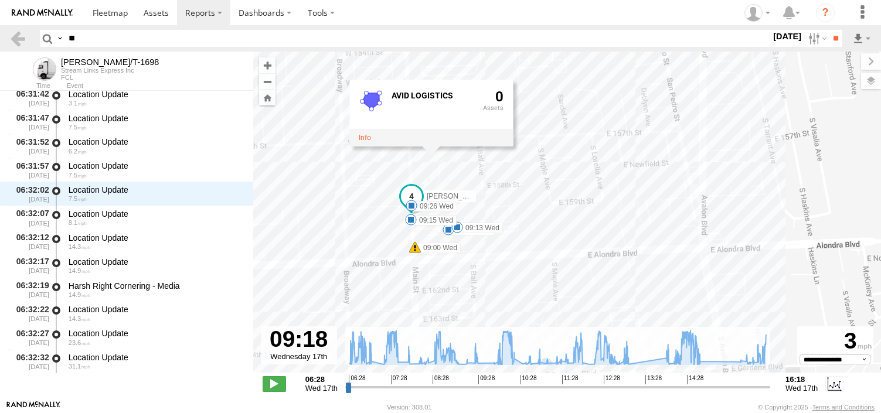
drag, startPoint x: 606, startPoint y: 263, endPoint x: 492, endPoint y: 266, distance: 113.2
click at [492, 266] on div "BRUCE/T-1698 06:28 Wed 06:51 Wed 06:58 Wed 08:32 Wed 08:45 Wed 08:45 Wed 08:46 …" at bounding box center [567, 219] width 628 height 334
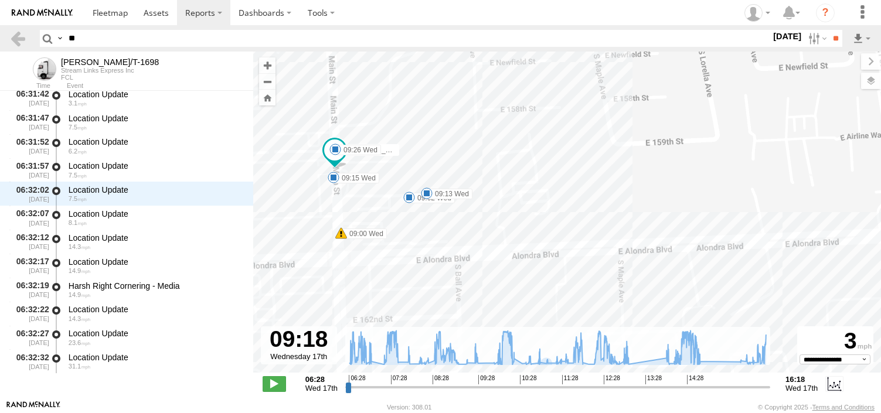
drag, startPoint x: 468, startPoint y: 214, endPoint x: 573, endPoint y: 229, distance: 105.9
click at [573, 229] on div "BRUCE/T-1698 06:28 Wed 06:51 Wed 06:58 Wed 08:32 Wed 08:45 Wed 08:45 Wed 08:46 …" at bounding box center [567, 219] width 628 height 334
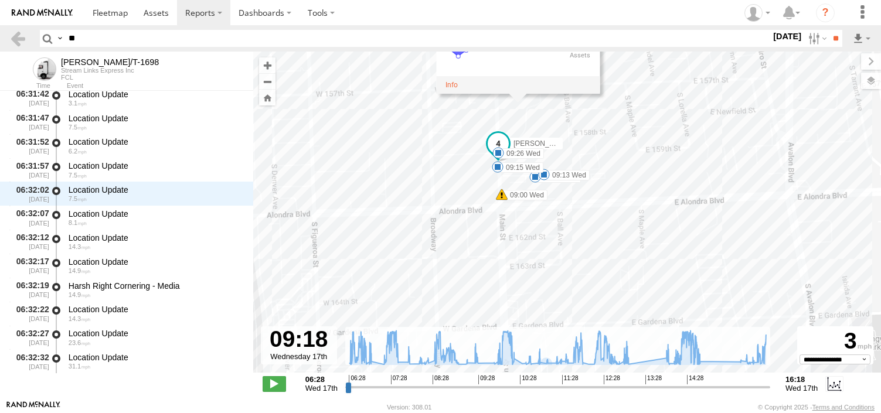
click at [510, 94] on div "AVID LOGISTICS 0" at bounding box center [518, 60] width 164 height 67
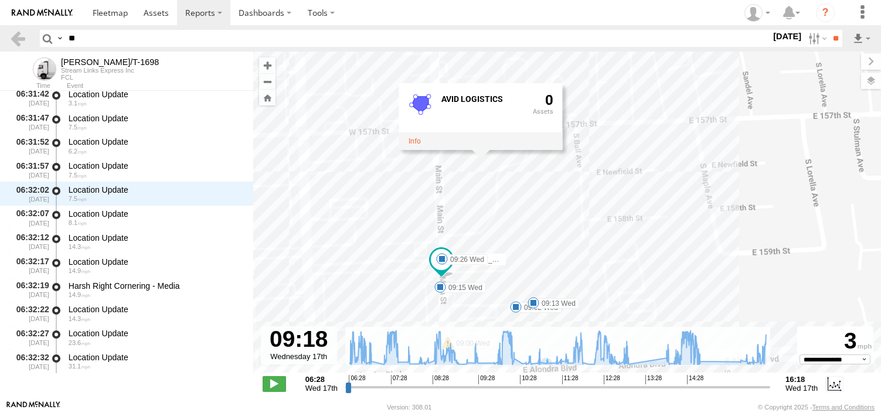
drag, startPoint x: 562, startPoint y: 176, endPoint x: 556, endPoint y: 205, distance: 28.7
click at [556, 205] on div "BRUCE/T-1698 06:28 Wed 06:51 Wed 06:58 Wed 08:32 Wed 08:45 Wed 08:45 Wed 08:46 …" at bounding box center [567, 219] width 628 height 334
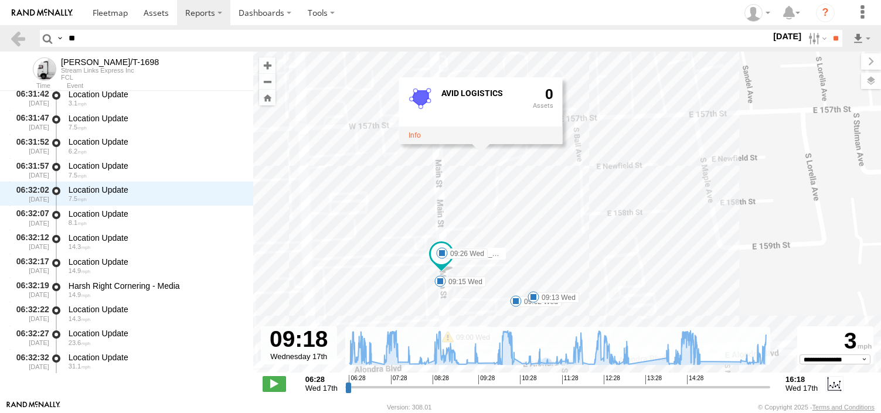
drag, startPoint x: 584, startPoint y: 195, endPoint x: 583, endPoint y: 174, distance: 20.6
click at [584, 175] on div "BRUCE/T-1698 06:28 Wed 06:51 Wed 06:58 Wed 08:32 Wed 08:45 Wed 08:45 Wed 08:46 …" at bounding box center [567, 219] width 628 height 334
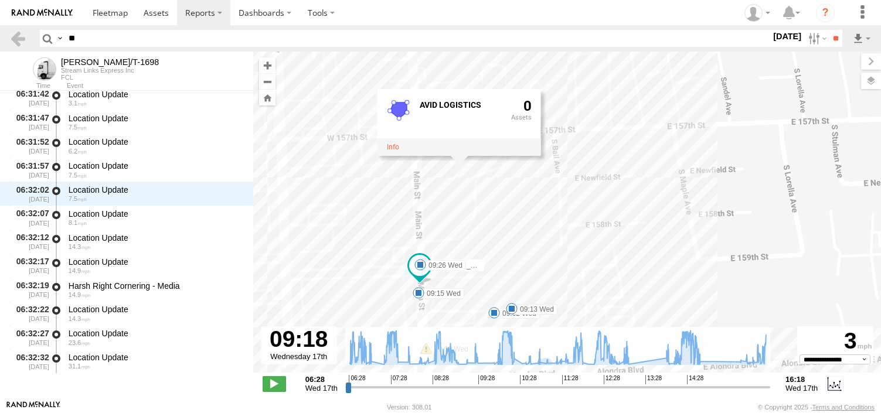
drag, startPoint x: 511, startPoint y: 210, endPoint x: 489, endPoint y: 239, distance: 35.5
click at [489, 239] on div "BRUCE/T-1698 06:28 Wed 06:51 Wed 06:58 Wed 08:32 Wed 08:45 Wed 08:45 Wed 08:46 …" at bounding box center [567, 219] width 628 height 334
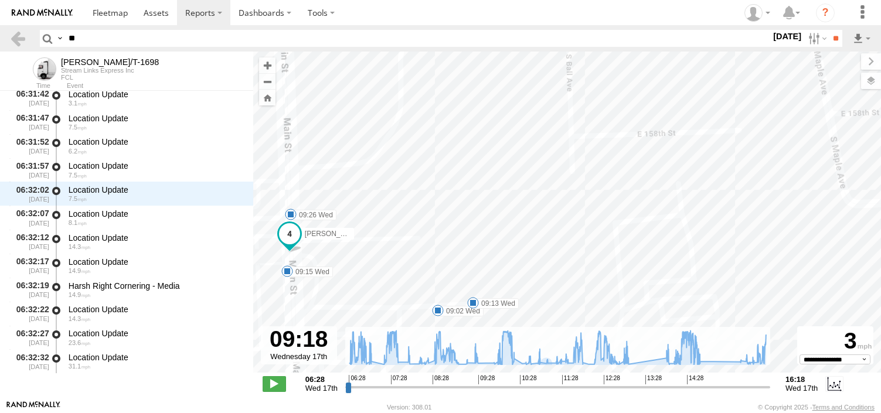
drag, startPoint x: 538, startPoint y: 281, endPoint x: 530, endPoint y: 230, distance: 52.1
click at [531, 230] on div "BRUCE/T-1698 06:28 Wed 06:51 Wed 06:58 Wed 08:32 Wed 08:45 Wed 08:45 Wed 08:46 …" at bounding box center [567, 219] width 628 height 334
drag, startPoint x: 406, startPoint y: 178, endPoint x: 513, endPoint y: 227, distance: 117.3
click at [511, 213] on div "BRUCE/T-1698 06:28 Wed 06:51 Wed 06:58 Wed 08:32 Wed 08:45 Wed 08:45 Wed 08:46 …" at bounding box center [567, 219] width 628 height 334
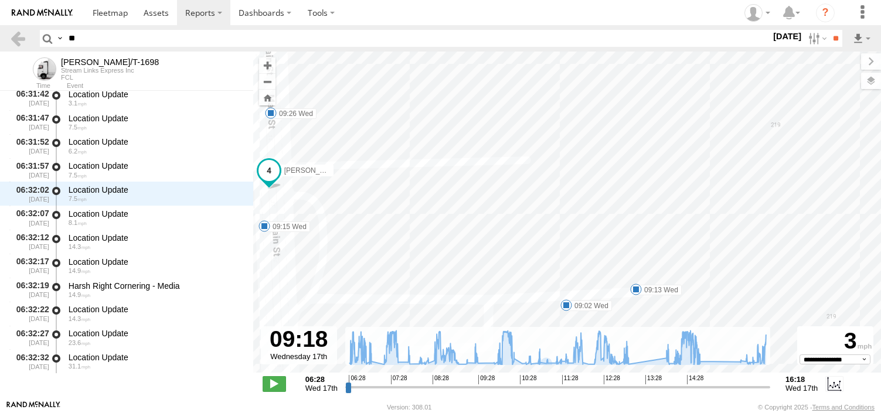
drag, startPoint x: 637, startPoint y: 267, endPoint x: 594, endPoint y: 226, distance: 59.7
click at [586, 209] on div "BRUCE/T-1698 06:28 Wed 06:51 Wed 06:58 Wed 08:32 Wed 08:45 Wed 08:45 Wed 08:46 …" at bounding box center [567, 219] width 628 height 334
click at [566, 192] on label "09:13 Wed" at bounding box center [565, 191] width 46 height 11
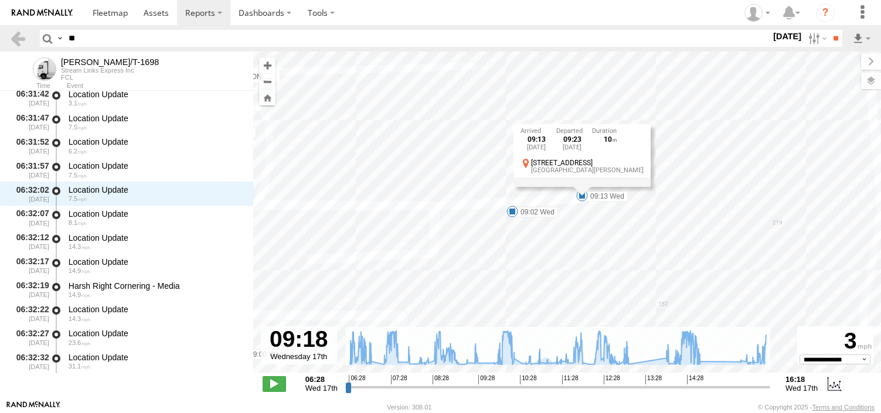
drag, startPoint x: 574, startPoint y: 244, endPoint x: 686, endPoint y: 264, distance: 114.4
click at [685, 264] on div "BRUCE/T-1698 06:28 Wed 06:51 Wed 06:58 Wed 08:32 Wed 08:45 Wed 08:45 Wed 08:46 …" at bounding box center [567, 219] width 628 height 334
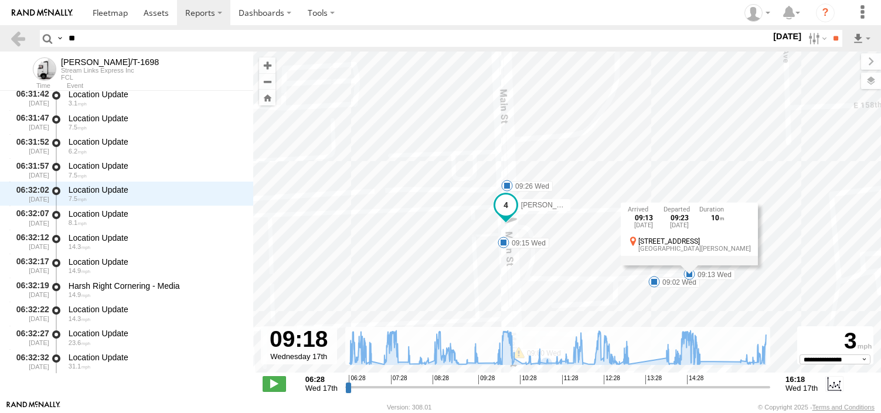
drag, startPoint x: 562, startPoint y: 200, endPoint x: 569, endPoint y: 241, distance: 41.1
click at [569, 241] on div "BRUCE/T-1698 06:28 Wed 06:51 Wed 06:58 Wed 08:32 Wed 08:45 Wed 08:45 Wed 08:46 …" at bounding box center [567, 219] width 628 height 334
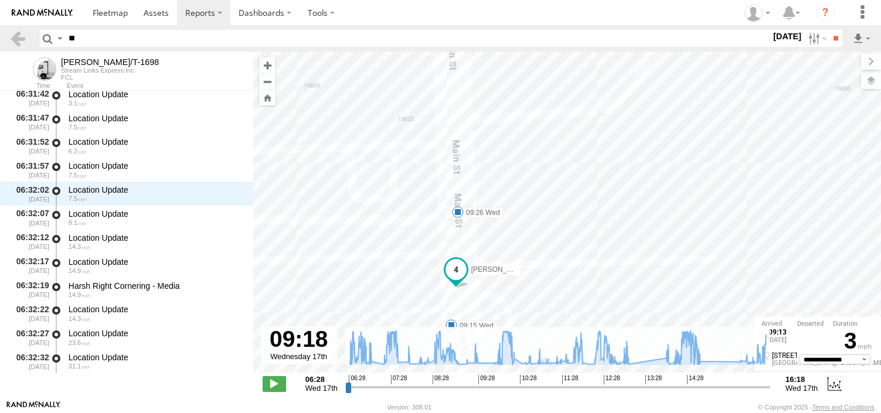
drag, startPoint x: 512, startPoint y: 228, endPoint x: 525, endPoint y: 332, distance: 105.1
click at [525, 332] on div "← Move left → Move right ↑ Move up ↓ Move down + Zoom in - Zoom out Home Jump l…" at bounding box center [567, 226] width 628 height 349
drag, startPoint x: 565, startPoint y: 170, endPoint x: 556, endPoint y: 276, distance: 105.9
click at [556, 276] on div "BRUCE/T-1698 06:28 Wed 06:51 Wed 06:58 Wed 08:32 Wed 08:45 Wed 08:45 Wed 08:46 …" at bounding box center [567, 219] width 628 height 334
drag, startPoint x: 556, startPoint y: 209, endPoint x: 564, endPoint y: 390, distance: 180.7
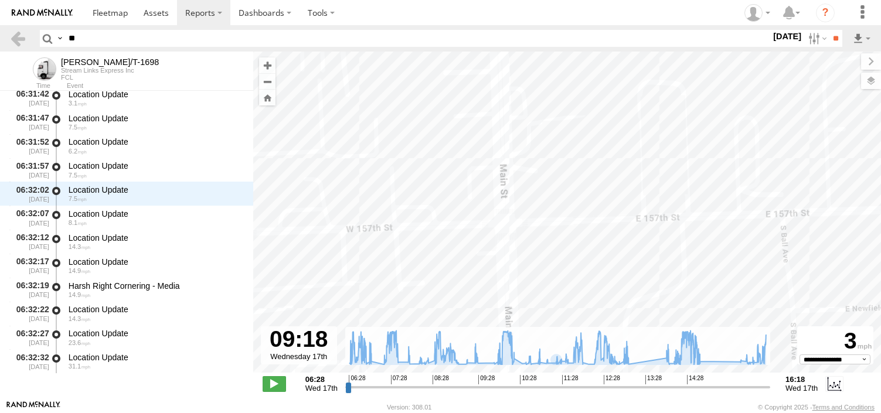
click at [564, 390] on div "← Move left → Move right ↑ Move up ↓ Move down + Zoom in - Zoom out Home Jump l…" at bounding box center [567, 226] width 628 height 349
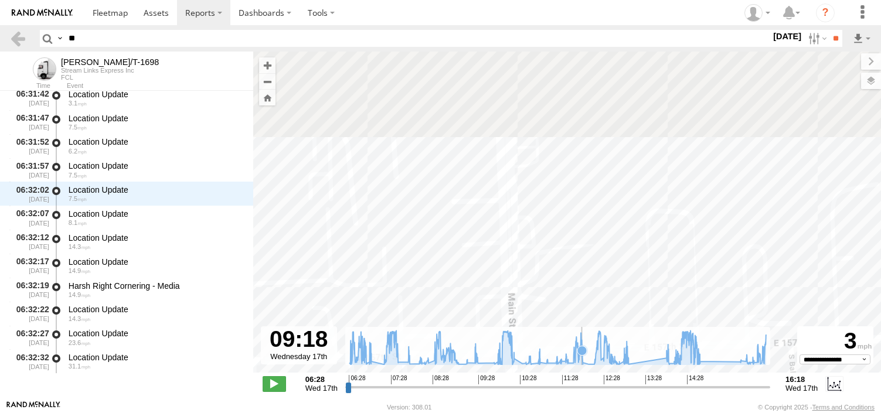
drag, startPoint x: 574, startPoint y: 202, endPoint x: 584, endPoint y: 353, distance: 151.0
click at [584, 353] on div "← Move left → Move right ↑ Move up ↓ Move down + Zoom in - Zoom out Home Jump l…" at bounding box center [567, 226] width 628 height 349
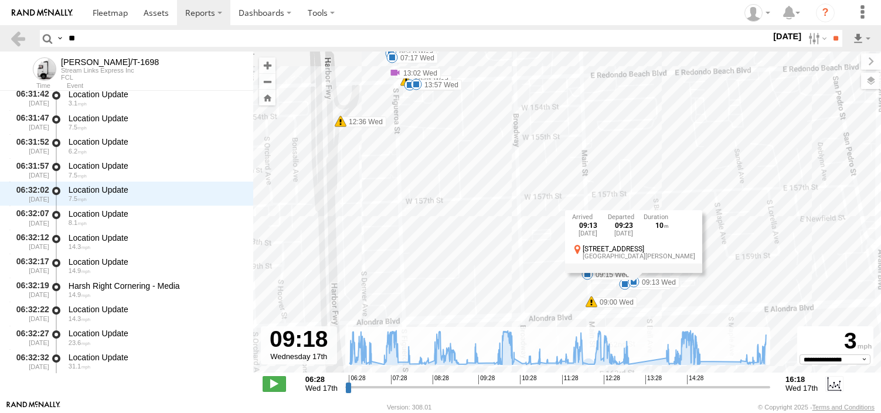
drag, startPoint x: 647, startPoint y: 298, endPoint x: 634, endPoint y: 179, distance: 119.1
click at [634, 179] on div "BRUCE/T-1698 06:28 Wed 06:51 Wed 06:58 Wed 08:32 Wed 08:45 Wed 08:45 Wed 08:46 …" at bounding box center [567, 219] width 628 height 334
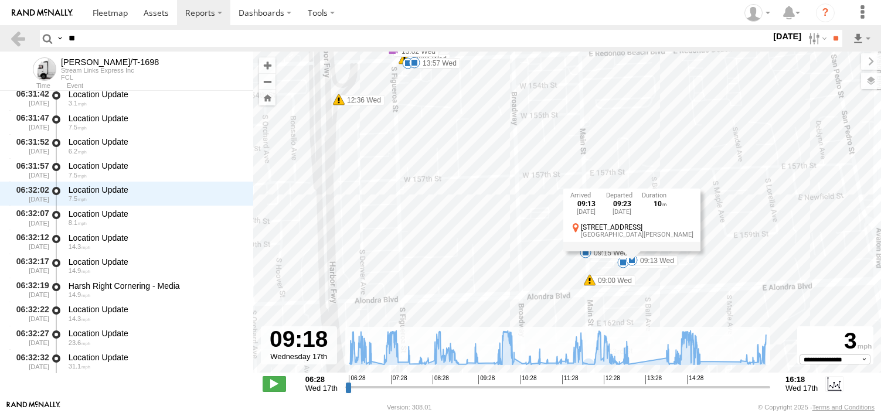
click at [685, 260] on div "BRUCE/T-1698 06:28 Wed 06:51 Wed 06:58 Wed 08:32 Wed 08:45 Wed 08:45 Wed 08:46 …" at bounding box center [567, 219] width 628 height 334
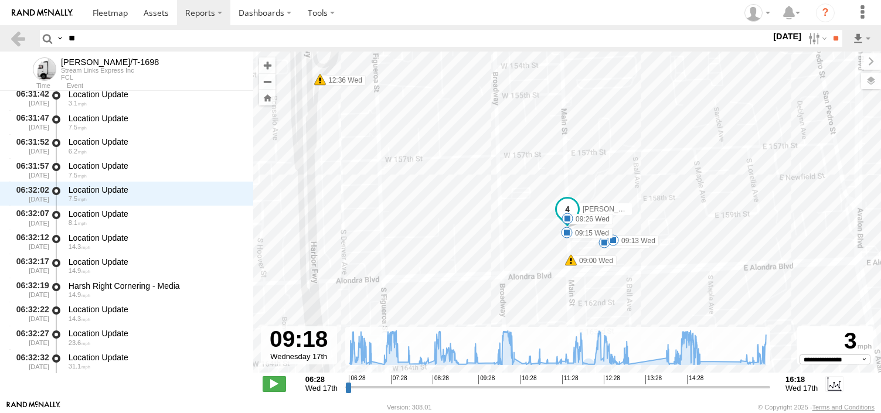
drag, startPoint x: 706, startPoint y: 285, endPoint x: 703, endPoint y: 265, distance: 20.2
click at [703, 265] on div "BRUCE/T-1698 06:28 Wed 06:51 Wed 06:58 Wed 08:32 Wed 08:45 Wed 08:45 Wed 08:46 …" at bounding box center [567, 219] width 628 height 334
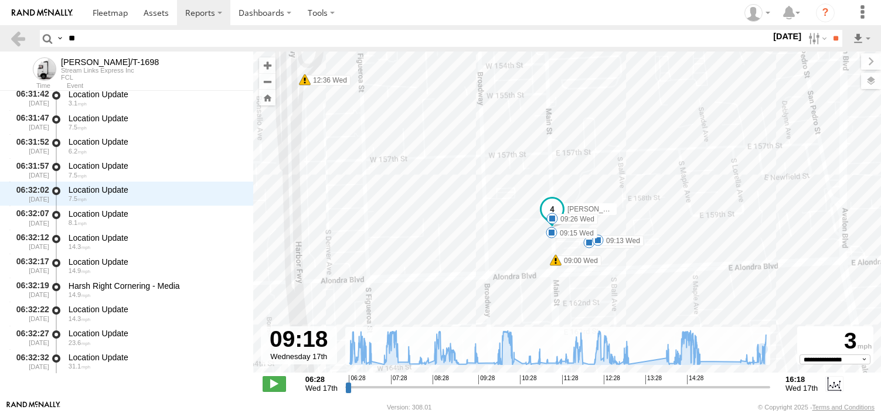
drag, startPoint x: 704, startPoint y: 230, endPoint x: 640, endPoint y: 230, distance: 64.5
click at [641, 230] on div "BRUCE/T-1698 06:28 Wed 06:51 Wed 06:58 Wed 08:32 Wed 08:45 Wed 08:45 Wed 08:46 …" at bounding box center [567, 219] width 628 height 334
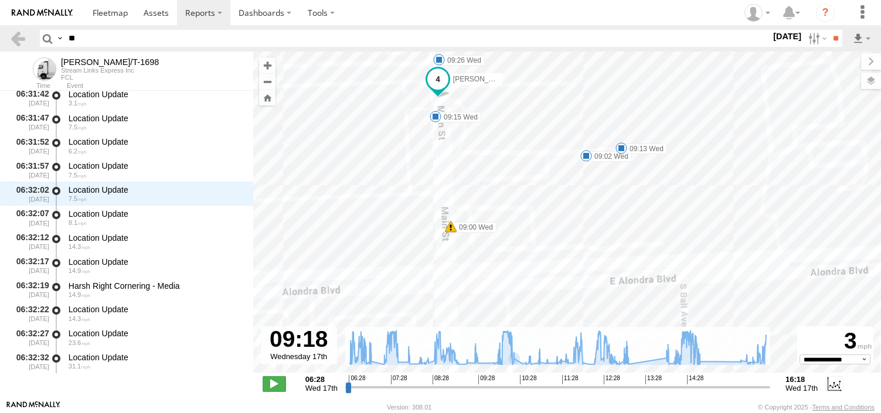
click at [561, 244] on div "BRUCE/T-1698 06:28 Wed 06:51 Wed 06:58 Wed 08:32 Wed 08:45 Wed 08:45 Wed 08:46 …" at bounding box center [567, 219] width 628 height 334
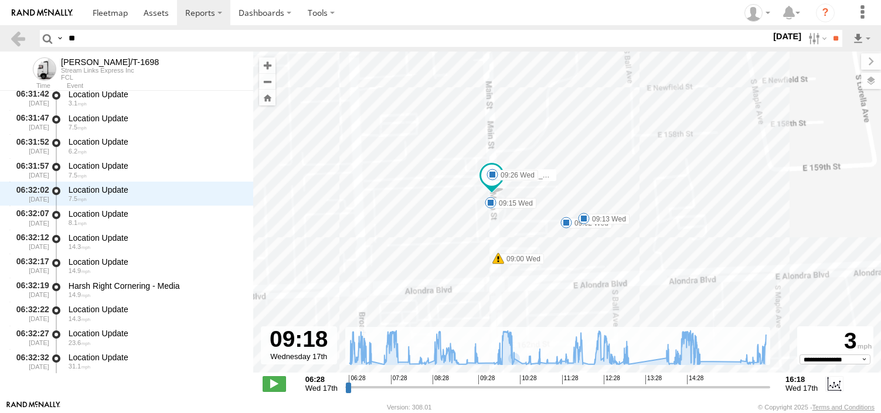
drag, startPoint x: 526, startPoint y: 145, endPoint x: 514, endPoint y: 199, distance: 55.2
click at [514, 199] on div "BRUCE/T-1698 06:28 Wed 06:51 Wed 06:58 Wed 08:32 Wed 08:45 Wed 08:45 Wed 08:46 …" at bounding box center [567, 219] width 628 height 334
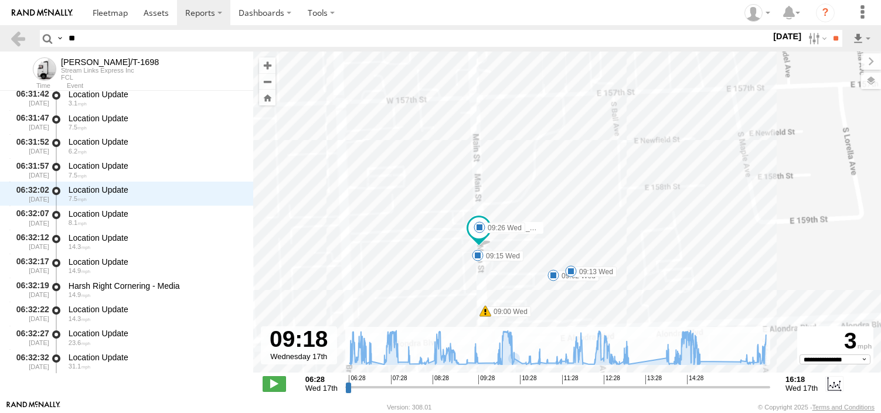
click at [507, 124] on div "BRUCE/T-1698 06:28 Wed 06:51 Wed 06:58 Wed 08:32 Wed 08:45 Wed 08:45 Wed 08:46 …" at bounding box center [567, 219] width 628 height 334
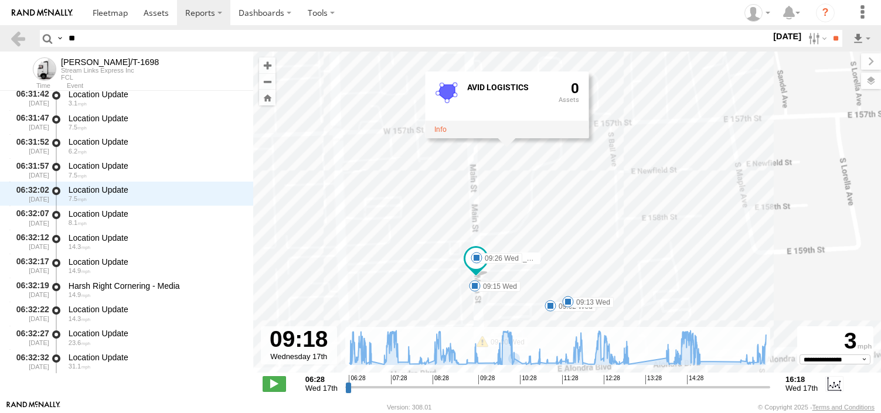
click at [504, 167] on div "BRUCE/T-1698 06:28 Wed 06:51 Wed 06:58 Wed 08:32 Wed 08:45 Wed 08:45 Wed 08:46 …" at bounding box center [567, 219] width 628 height 334
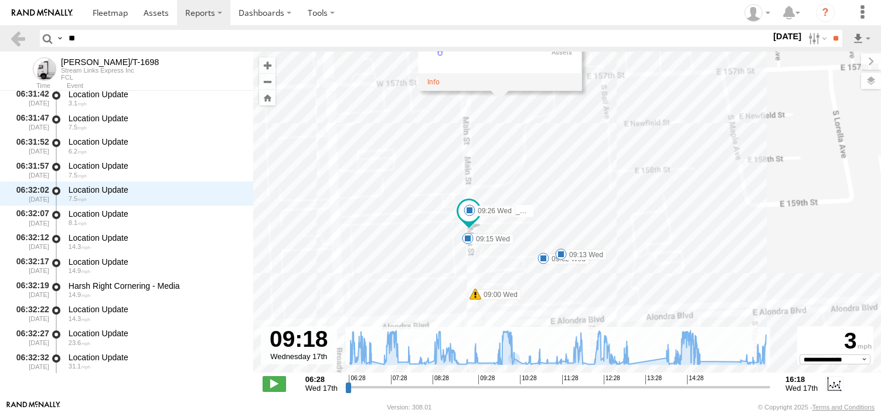
drag, startPoint x: 529, startPoint y: 268, endPoint x: 522, endPoint y: 219, distance: 49.2
click at [522, 219] on div "BRUCE/T-1698 06:28 Wed 06:51 Wed 06:58 Wed 08:32 Wed 08:45 Wed 08:45 Wed 08:46 …" at bounding box center [567, 219] width 628 height 334
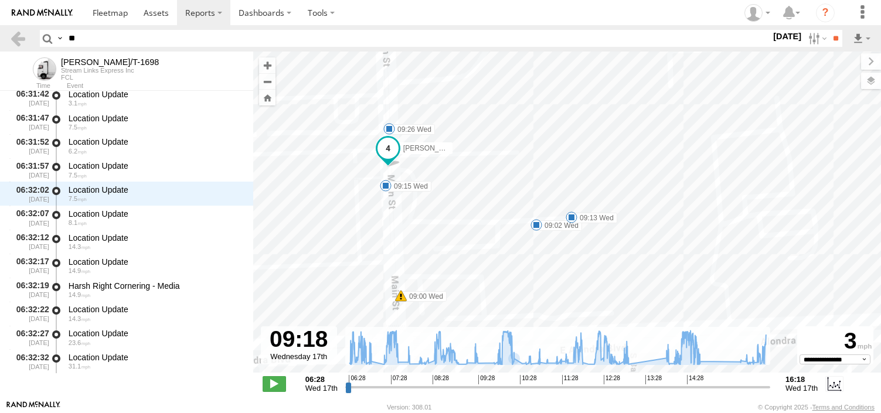
drag, startPoint x: 543, startPoint y: 270, endPoint x: 569, endPoint y: 256, distance: 29.4
click at [569, 256] on div "BRUCE/T-1698 06:28 Wed 06:51 Wed 06:58 Wed 08:32 Wed 08:45 Wed 08:45 Wed 08:46 …" at bounding box center [567, 219] width 628 height 334
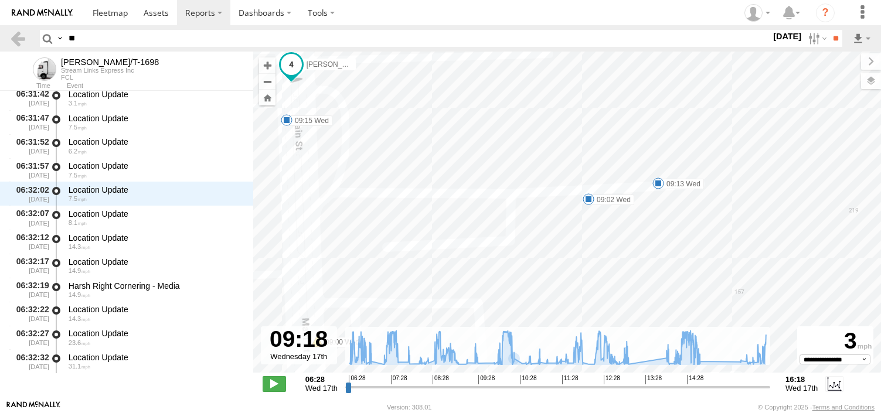
drag, startPoint x: 460, startPoint y: 221, endPoint x: 482, endPoint y: 232, distance: 24.9
click at [482, 232] on div "BRUCE/T-1698 06:28 Wed 06:51 Wed 06:58 Wed 08:32 Wed 08:45 Wed 08:45 Wed 08:46 …" at bounding box center [567, 219] width 628 height 334
click at [595, 183] on label "09:13 Wed" at bounding box center [608, 179] width 46 height 11
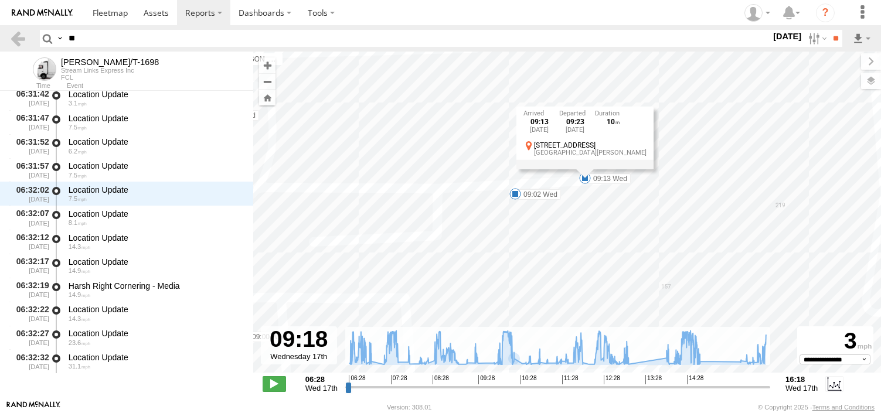
click at [533, 196] on label "09:02 Wed" at bounding box center [538, 194] width 46 height 11
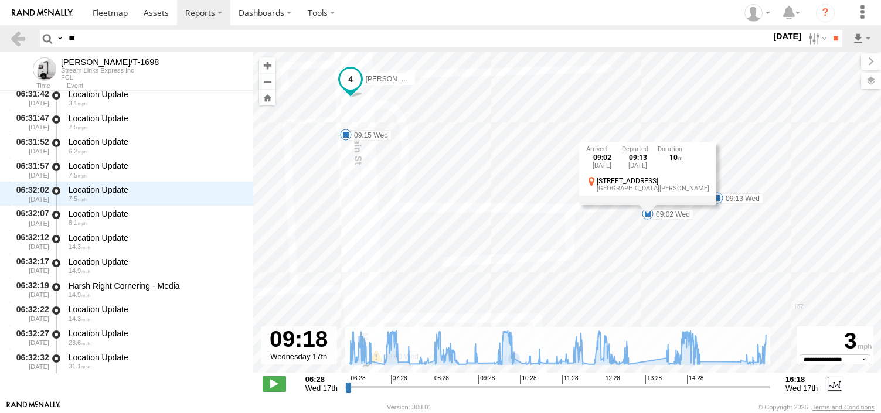
drag, startPoint x: 411, startPoint y: 207, endPoint x: 552, endPoint y: 229, distance: 141.8
click at [552, 229] on div "BRUCE/T-1698 06:28 Wed 06:51 Wed 06:58 Wed 08:32 Wed 08:45 Wed 08:45 Wed 08:46 …" at bounding box center [567, 219] width 628 height 334
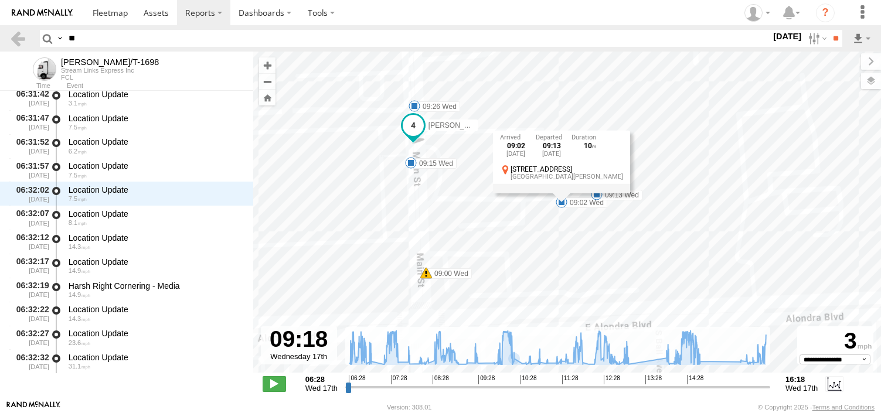
click at [30, 40] on section at bounding box center [19, 38] width 21 height 17
click at [24, 40] on link at bounding box center [17, 38] width 17 height 17
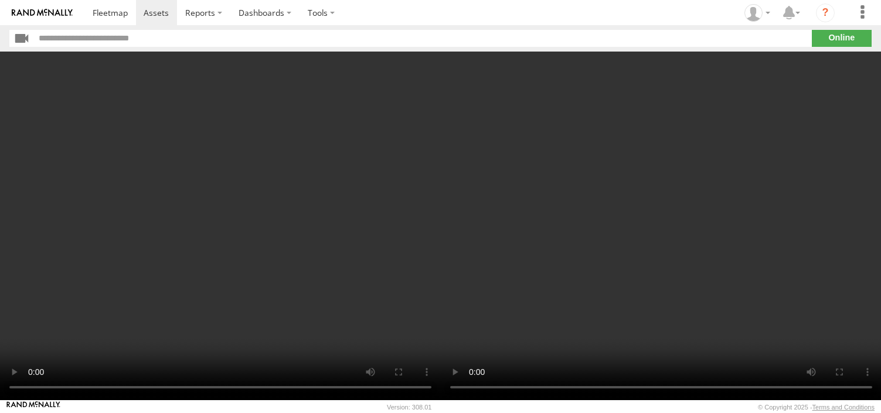
click at [614, 342] on video at bounding box center [661, 226] width 441 height 349
click at [298, 299] on video at bounding box center [220, 226] width 441 height 349
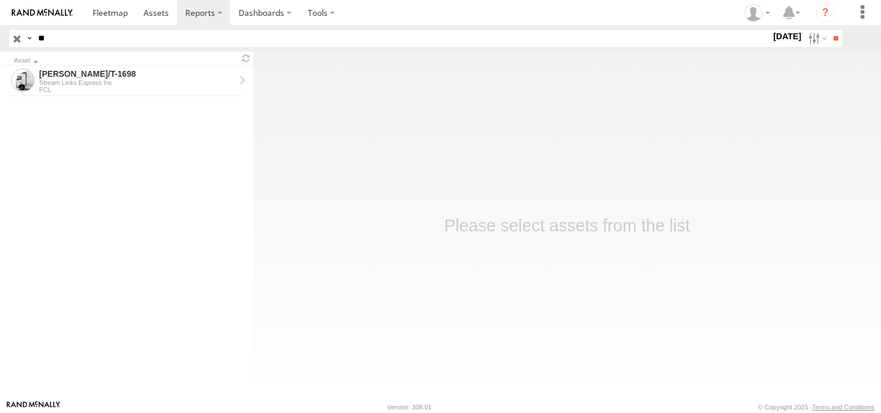
click at [60, 39] on input "**" at bounding box center [401, 38] width 737 height 17
type input "*"
click at [829, 30] on input "**" at bounding box center [835, 38] width 13 height 17
